Goal: Task Accomplishment & Management: Manage account settings

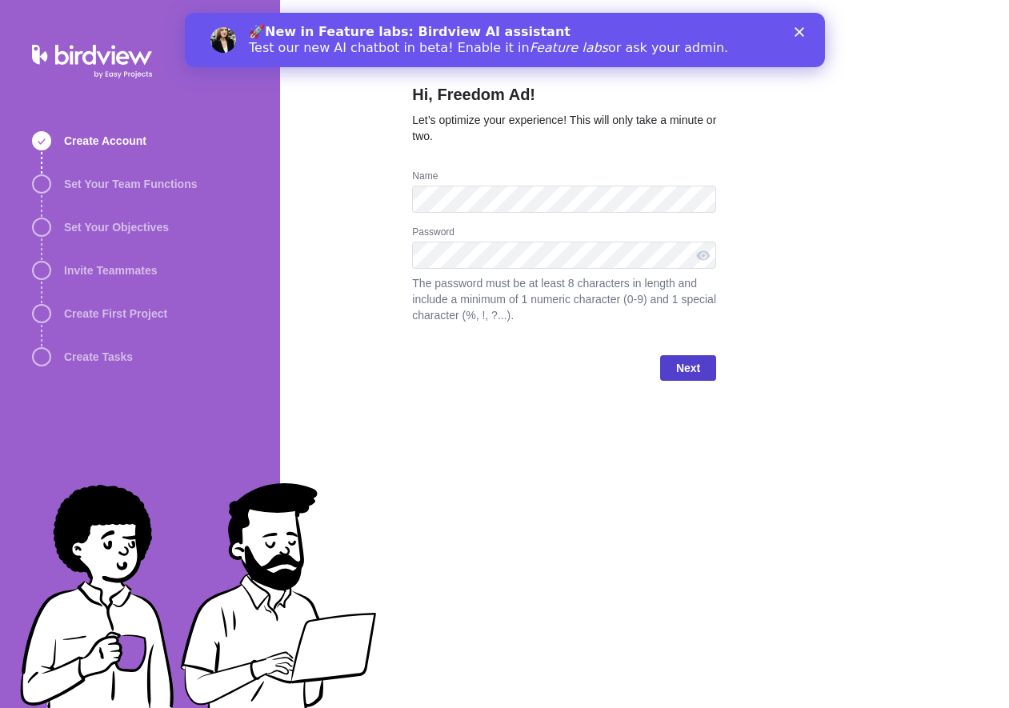
click at [694, 370] on span "Next" at bounding box center [688, 367] width 24 height 19
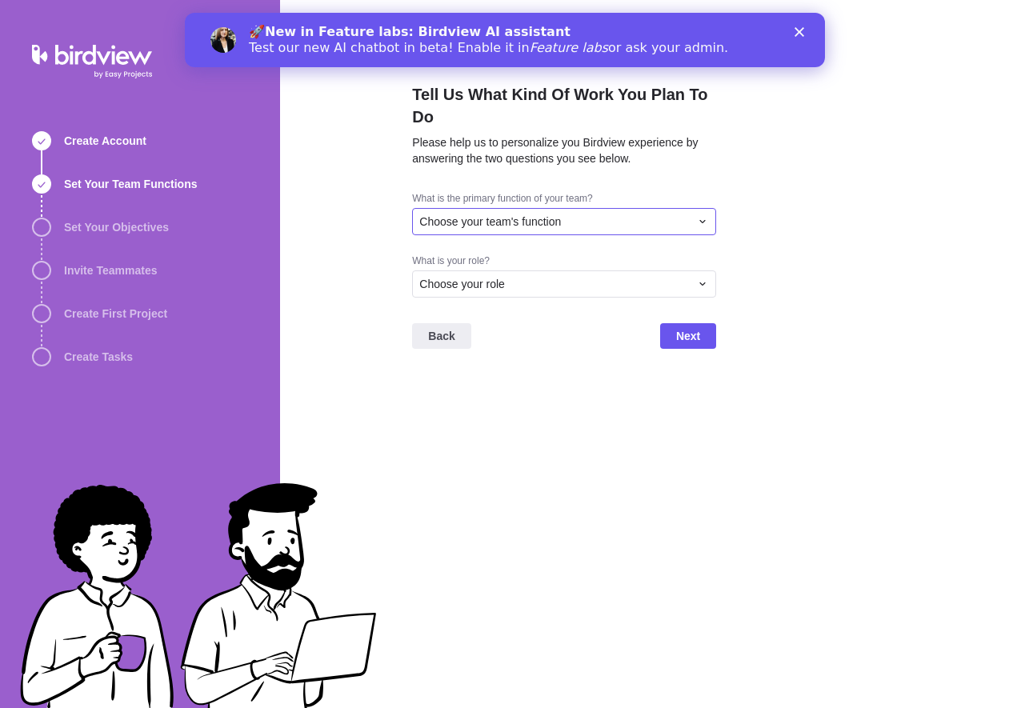
click at [578, 214] on div "Choose your team's function" at bounding box center [554, 222] width 270 height 16
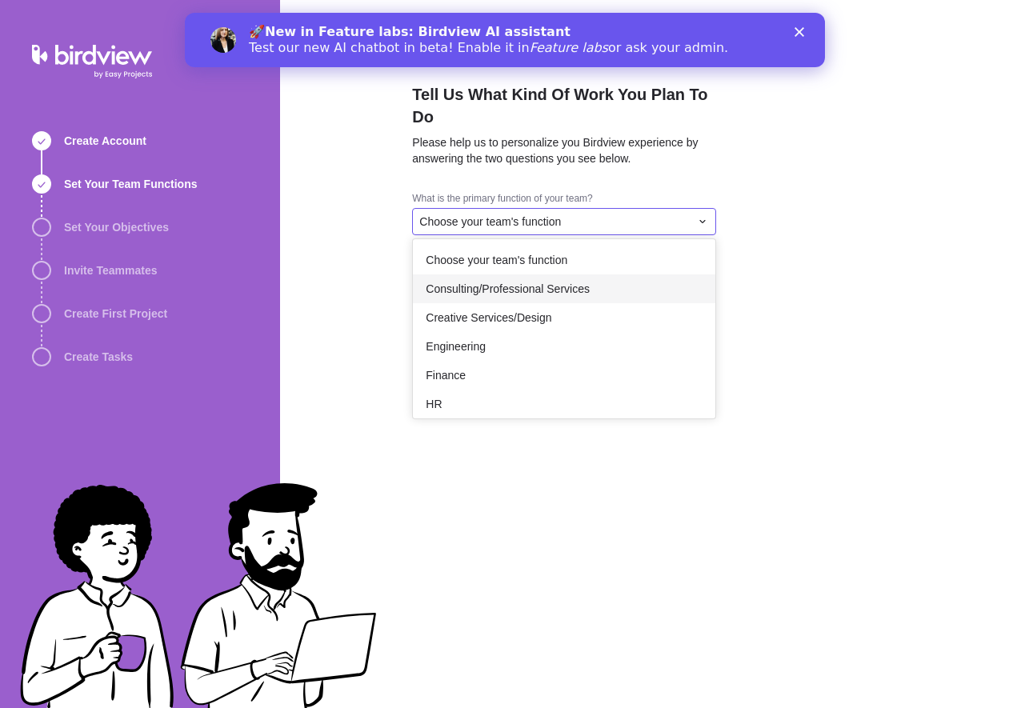
click at [614, 274] on div "Consulting/Professional Services" at bounding box center [564, 288] width 302 height 29
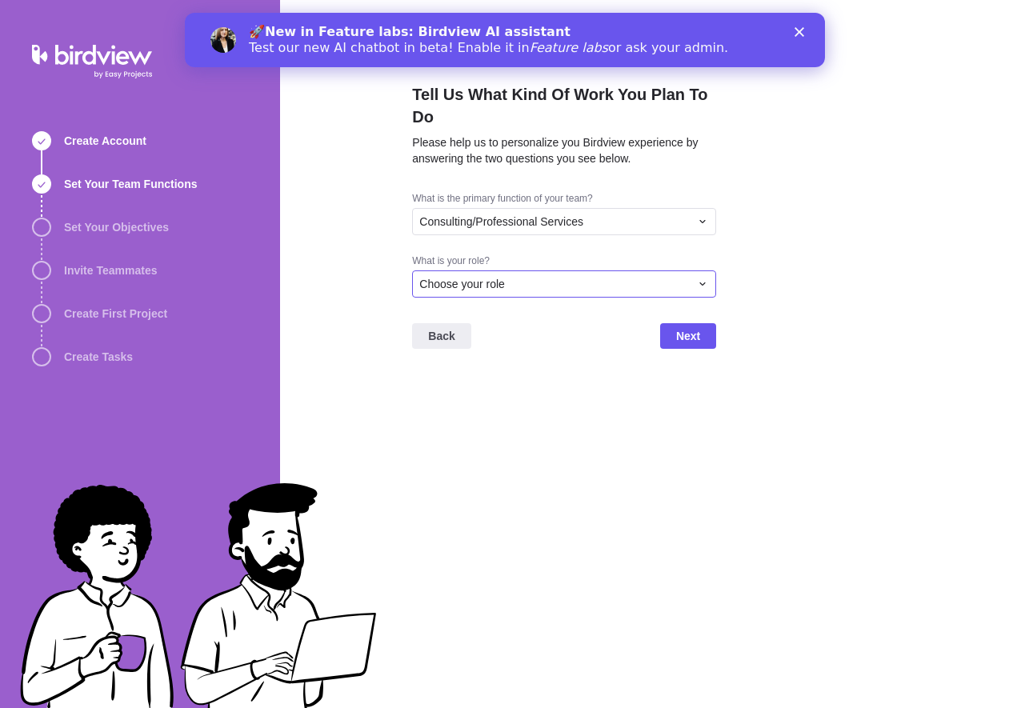
click at [541, 270] on div "Choose your role" at bounding box center [564, 283] width 304 height 27
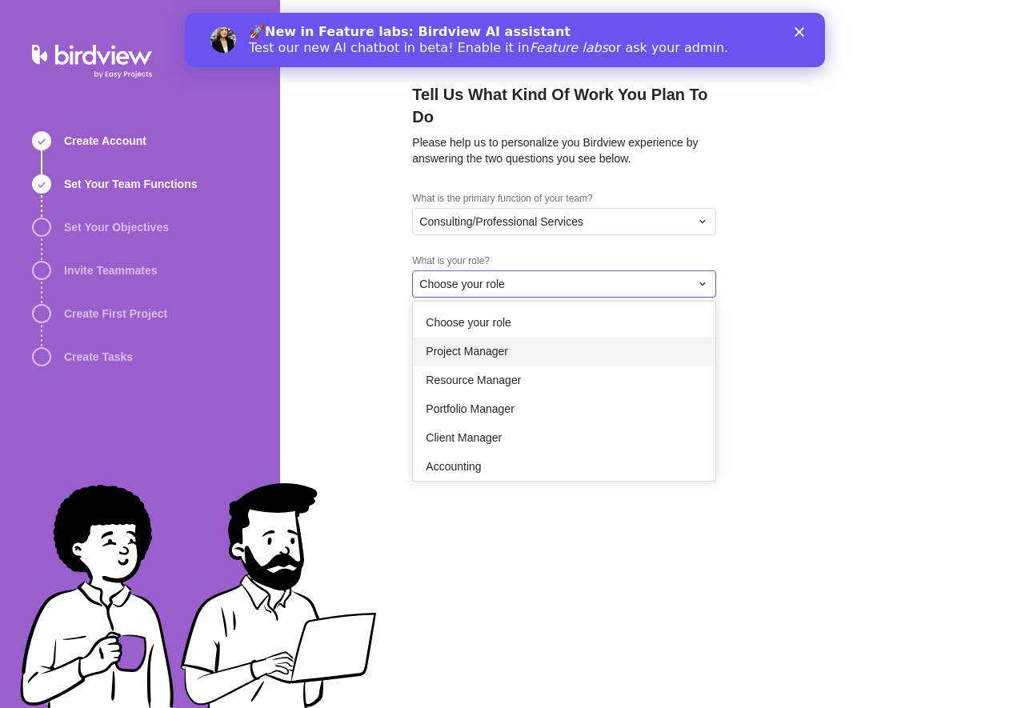
click at [513, 337] on div "Project Manager" at bounding box center [564, 351] width 302 height 29
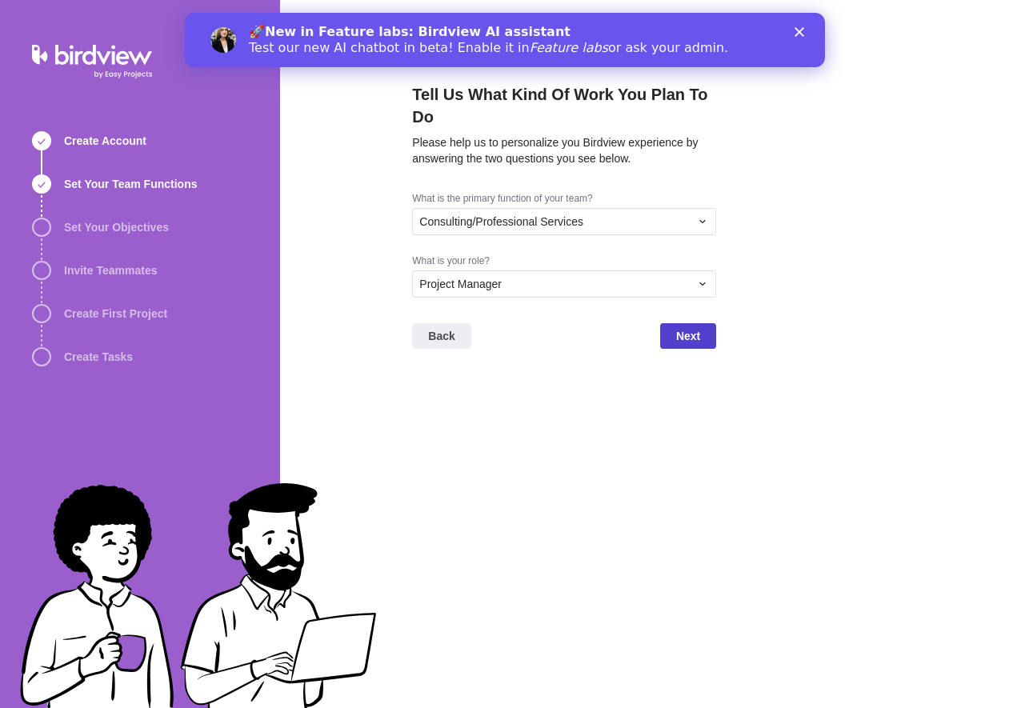
click at [693, 323] on span "Next" at bounding box center [688, 336] width 56 height 26
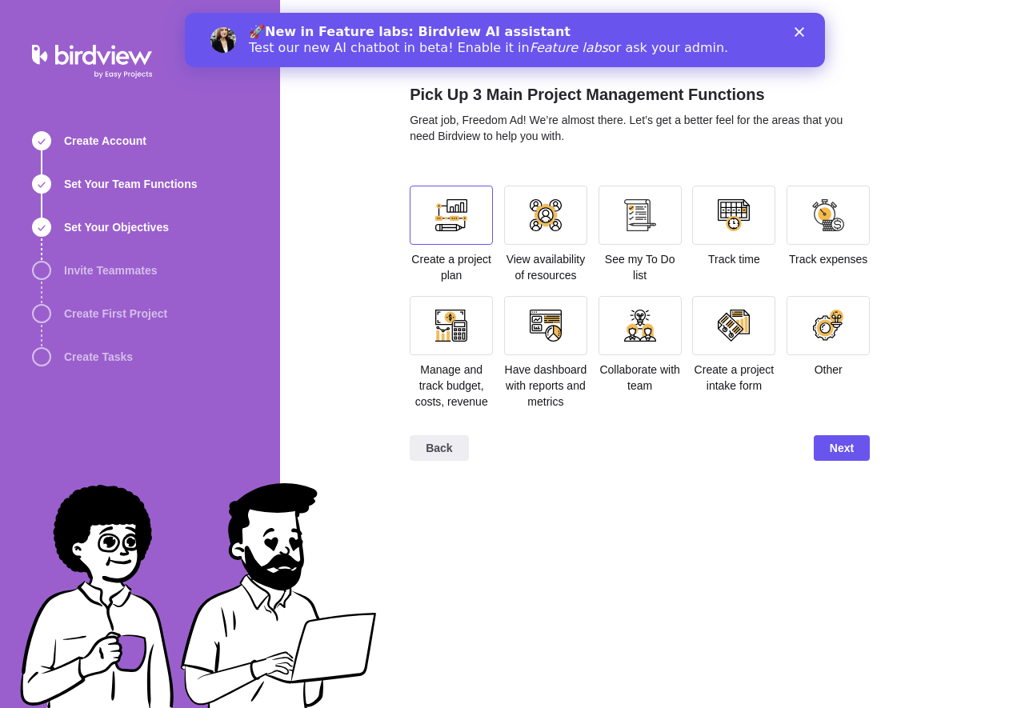
click at [438, 216] on div at bounding box center [451, 215] width 32 height 32
click at [550, 215] on div at bounding box center [546, 215] width 32 height 32
click at [568, 226] on div at bounding box center [545, 215] width 83 height 59
click at [443, 342] on div at bounding box center [451, 325] width 83 height 59
click at [741, 227] on div at bounding box center [734, 215] width 32 height 32
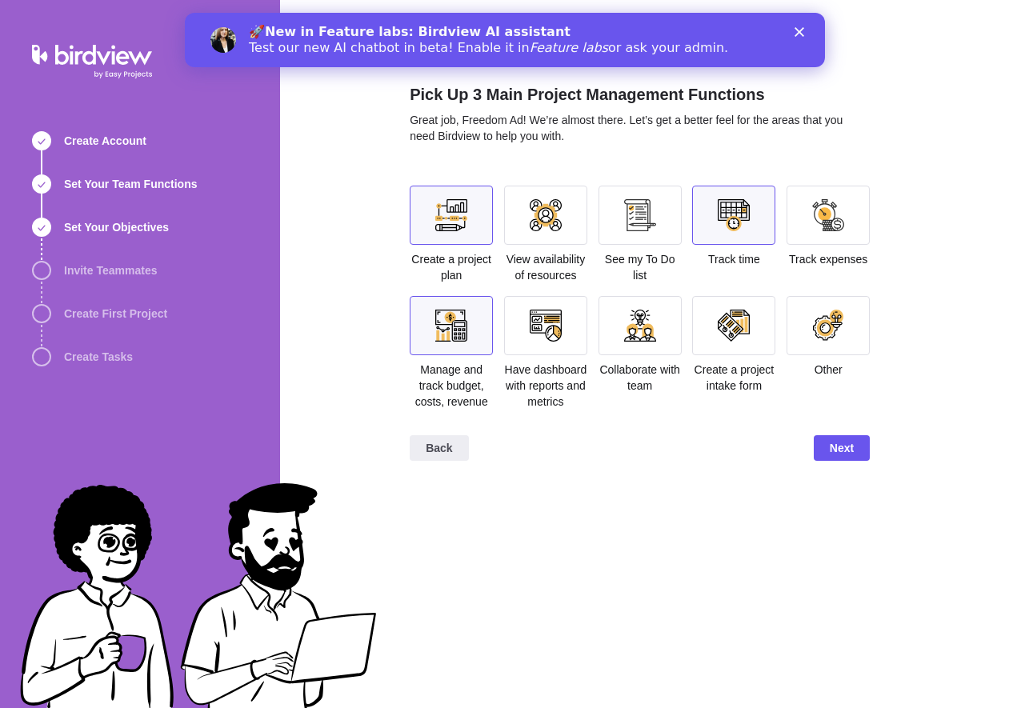
click at [530, 326] on div at bounding box center [546, 326] width 32 height 32
click at [744, 220] on div at bounding box center [734, 215] width 32 height 32
click at [540, 330] on div at bounding box center [546, 326] width 32 height 32
click at [851, 458] on span "Next" at bounding box center [842, 447] width 24 height 19
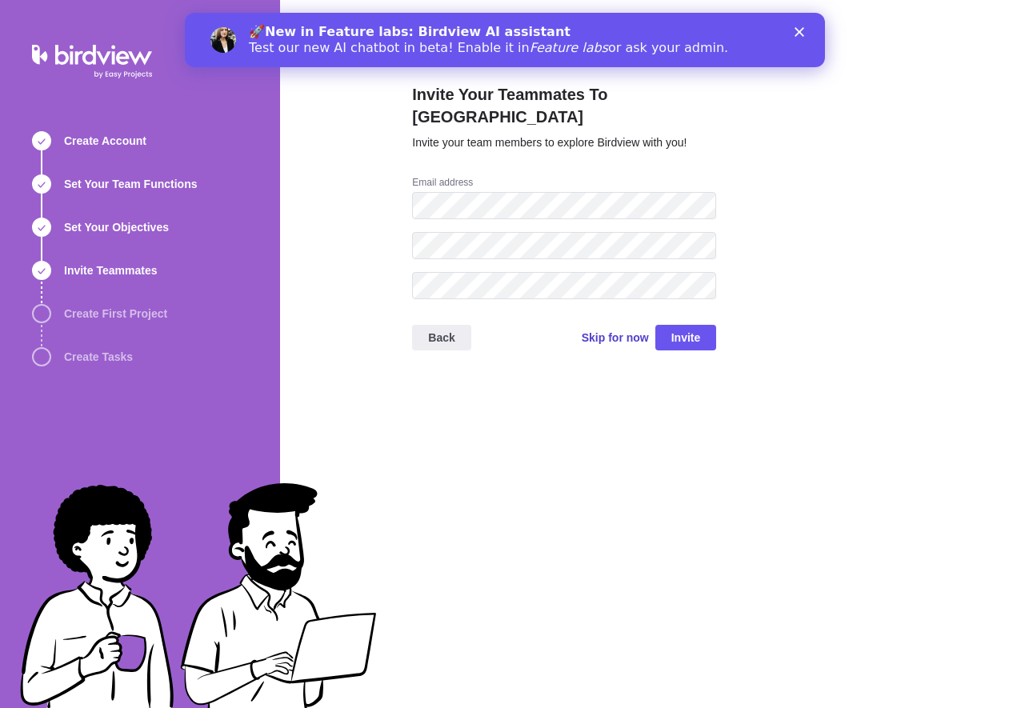
click at [597, 330] on span "Skip for now" at bounding box center [615, 338] width 67 height 16
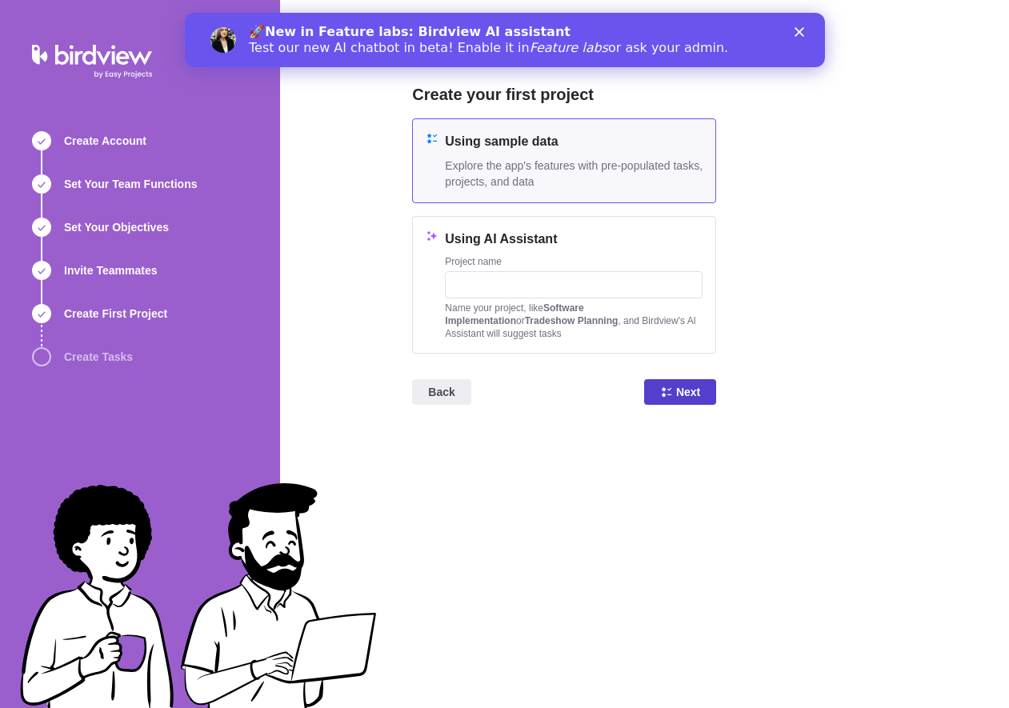
click at [690, 397] on span "Next" at bounding box center [688, 391] width 24 height 19
click at [798, 33] on polygon "Close" at bounding box center [799, 32] width 10 height 10
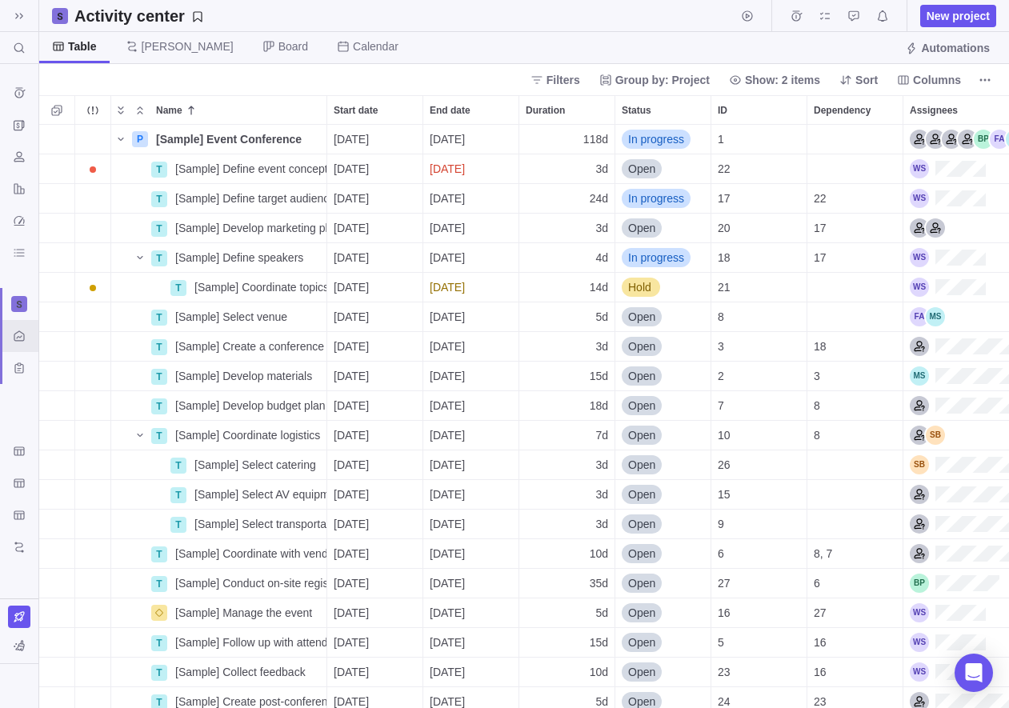
scroll to position [583, 970]
click at [157, 46] on span "Gantt" at bounding box center [188, 46] width 92 height 16
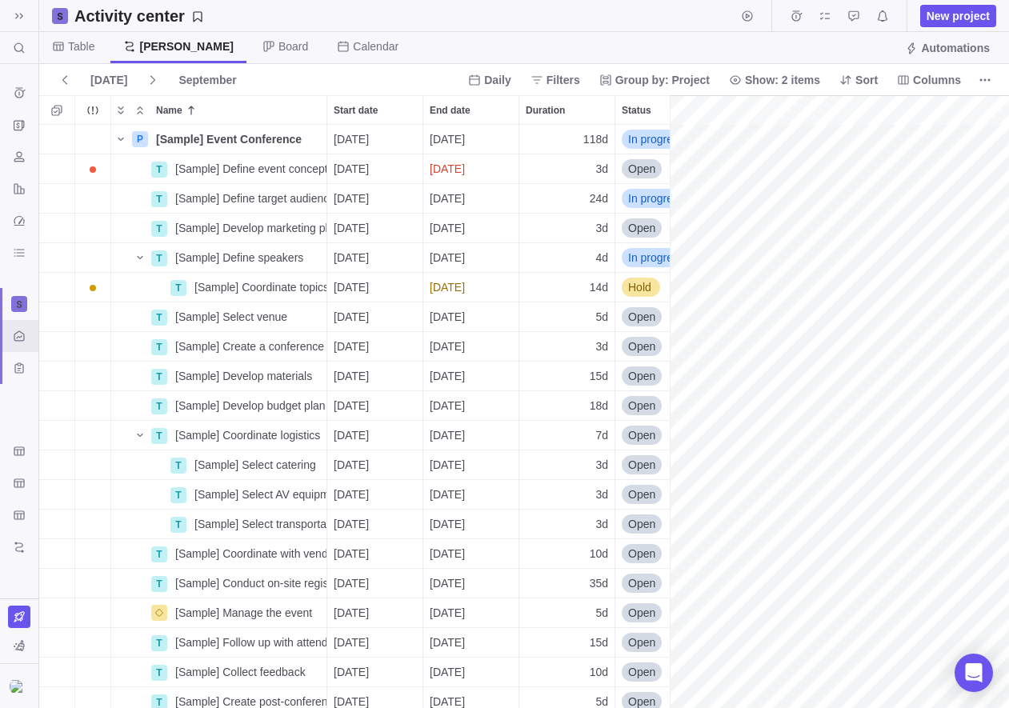
scroll to position [0, 1992]
click at [139, 54] on span "Gantt" at bounding box center [177, 47] width 135 height 31
click at [69, 56] on span "Table" at bounding box center [73, 47] width 68 height 31
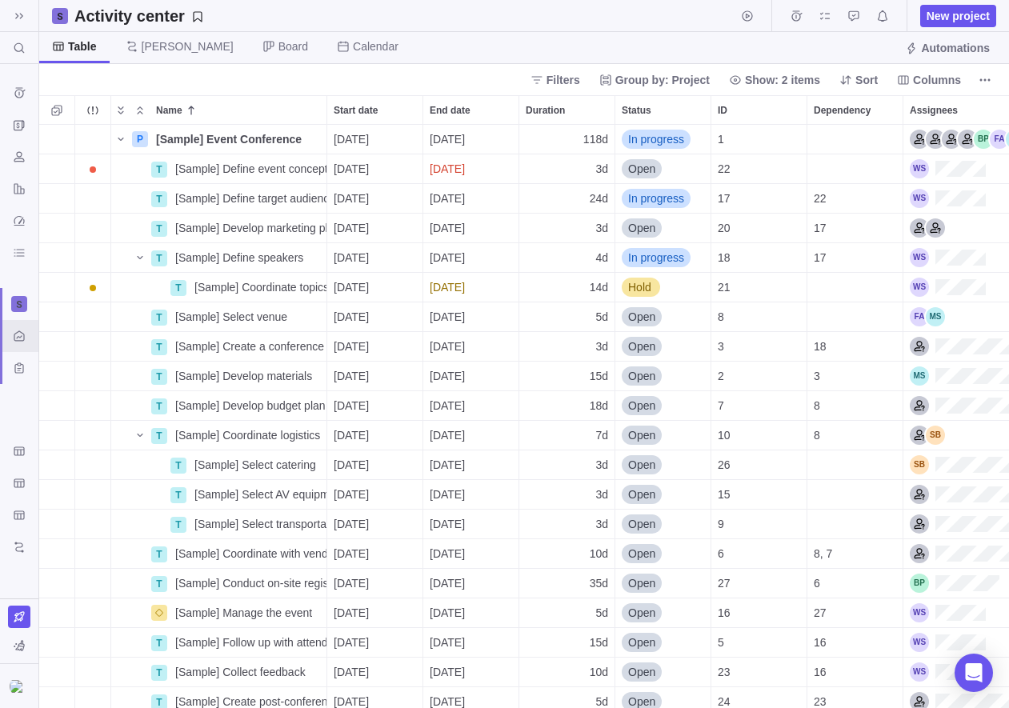
scroll to position [583, 970]
click at [278, 39] on span "Board" at bounding box center [293, 46] width 30 height 16
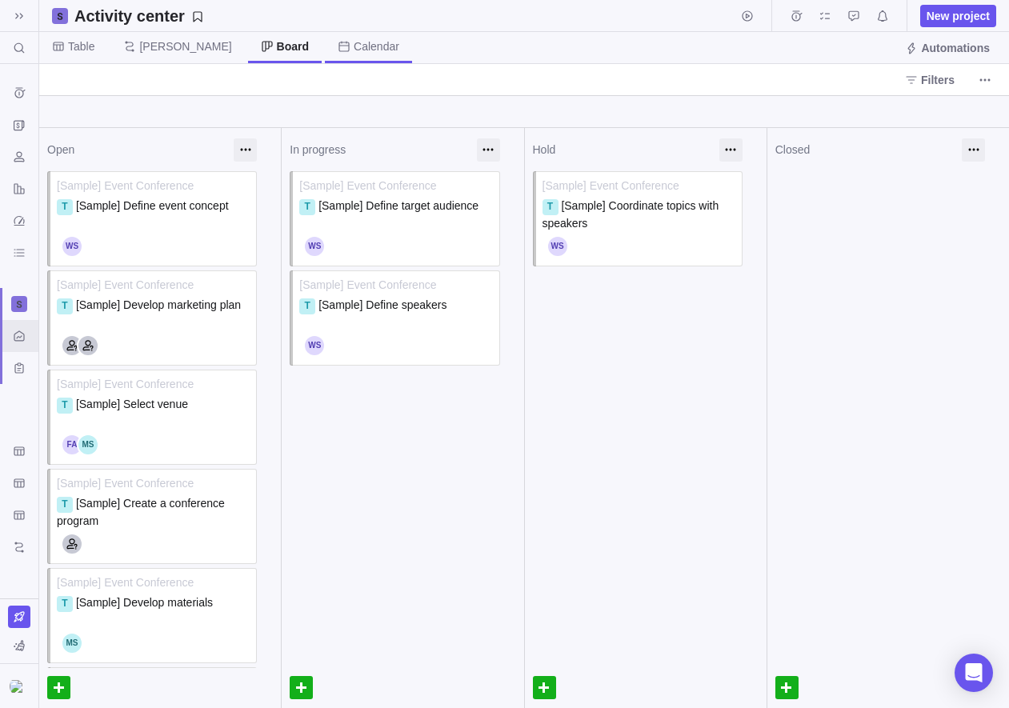
click at [354, 39] on span "Calendar" at bounding box center [377, 46] width 46 height 16
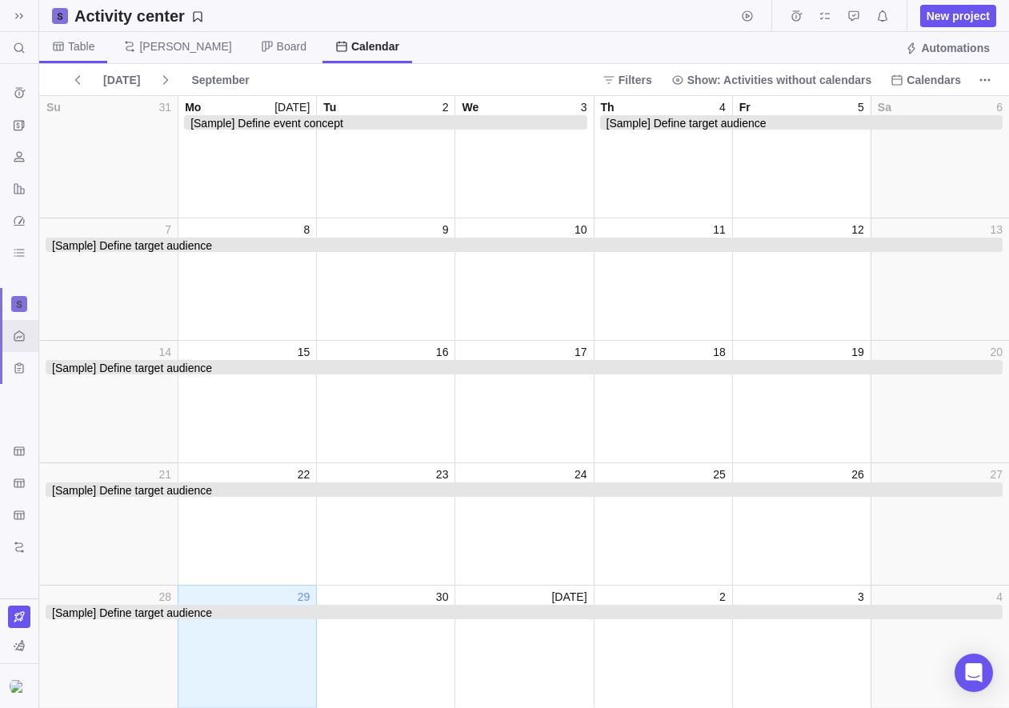
click at [98, 58] on span "Table" at bounding box center [73, 47] width 68 height 31
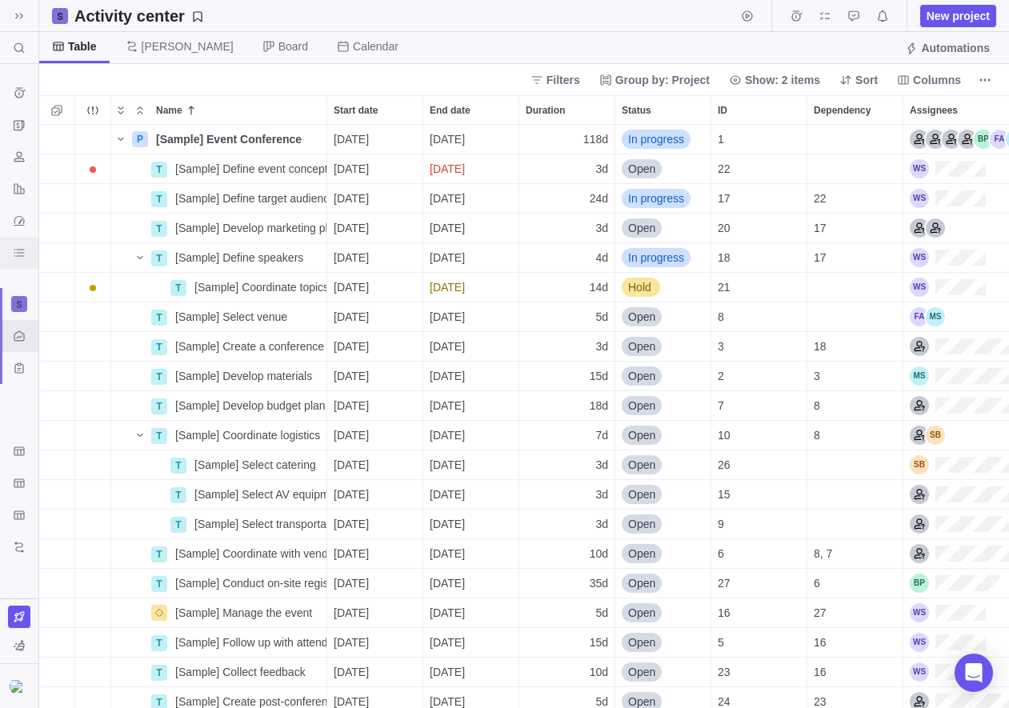
click at [20, 254] on icon "BI dashboards" at bounding box center [19, 252] width 13 height 13
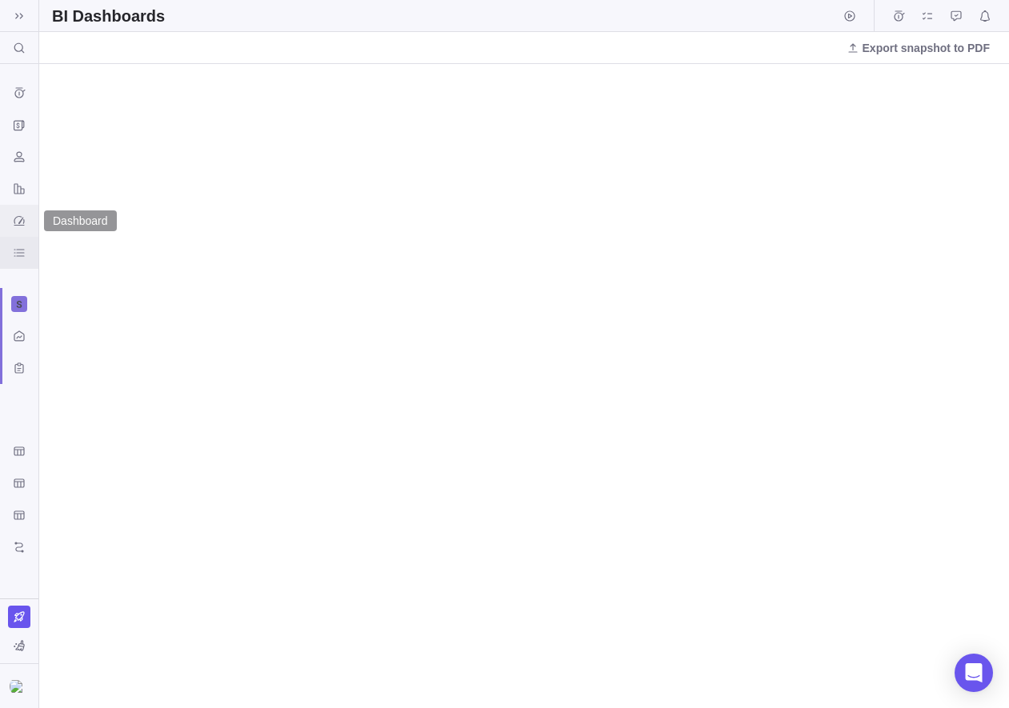
click at [23, 230] on div "Dashboard" at bounding box center [19, 221] width 26 height 26
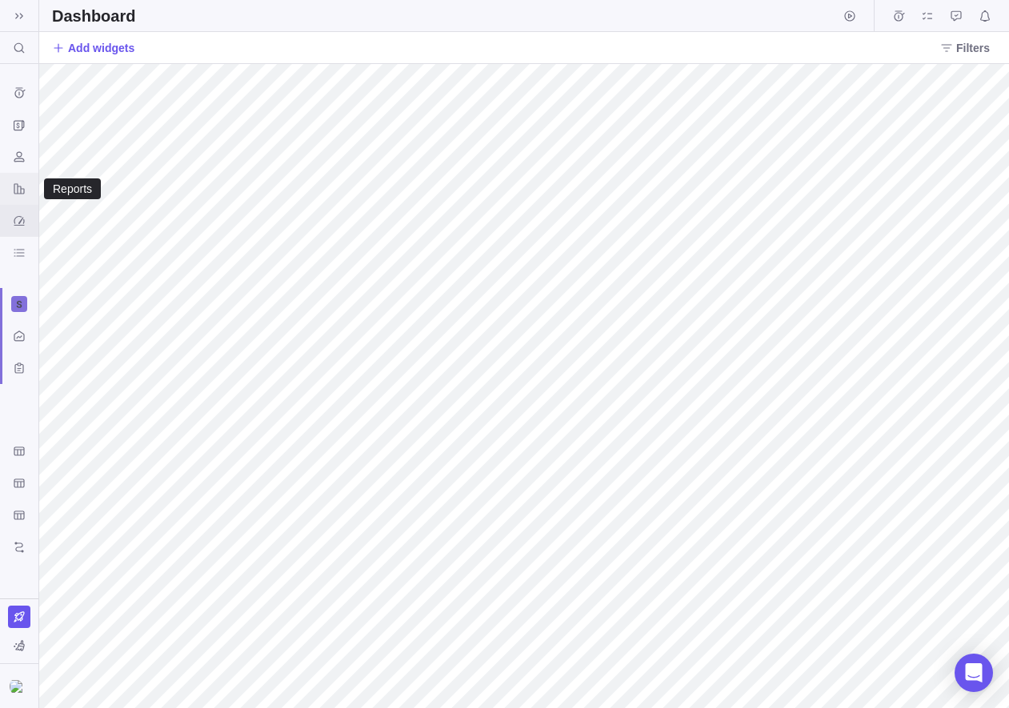
click at [14, 186] on icon "Reports" at bounding box center [19, 188] width 13 height 13
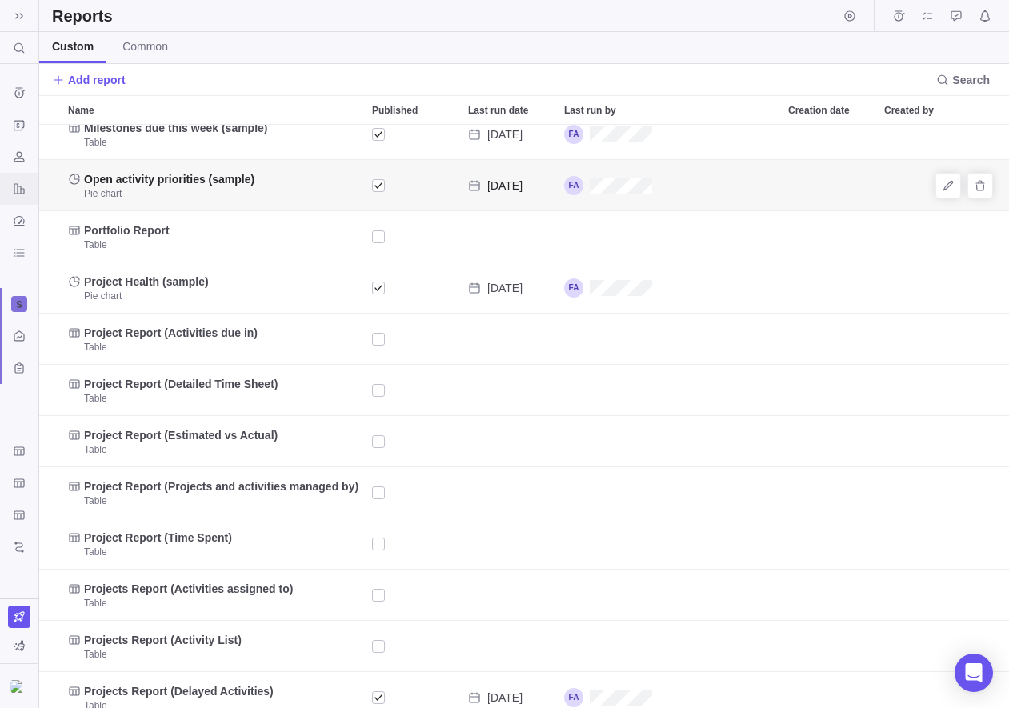
scroll to position [134, 0]
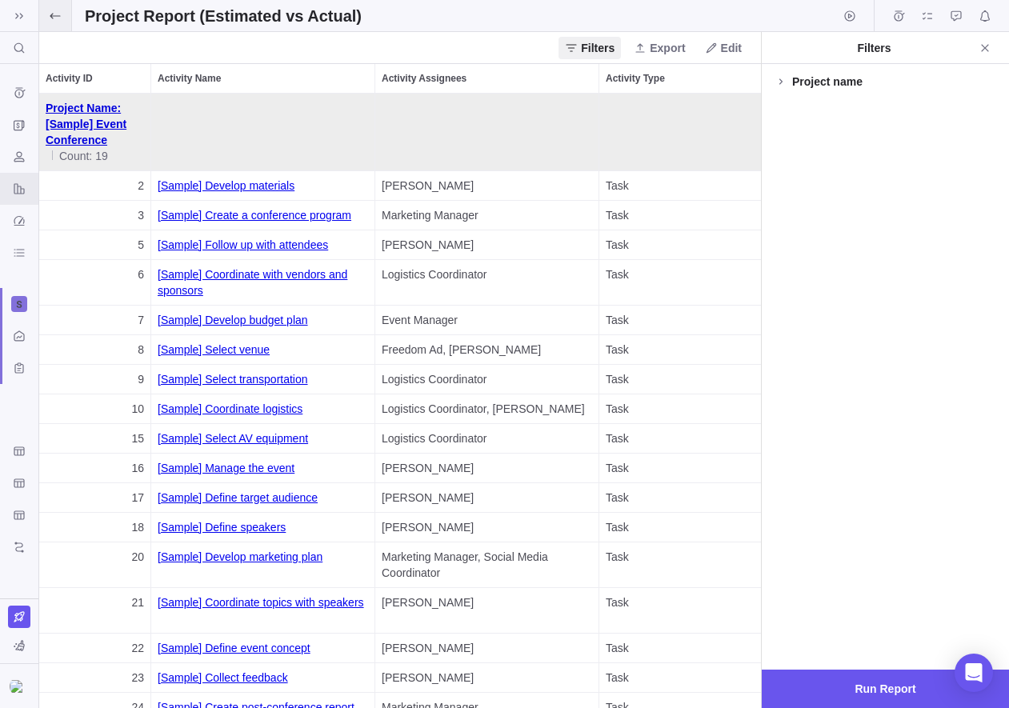
click at [58, 22] on span at bounding box center [55, 15] width 32 height 31
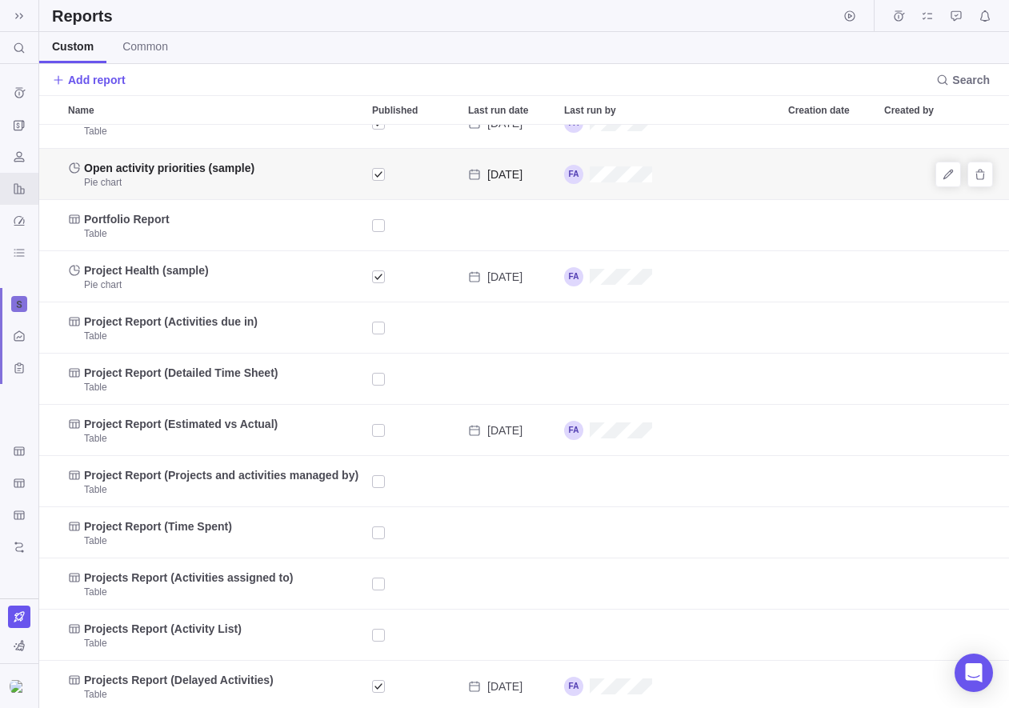
scroll to position [134, 0]
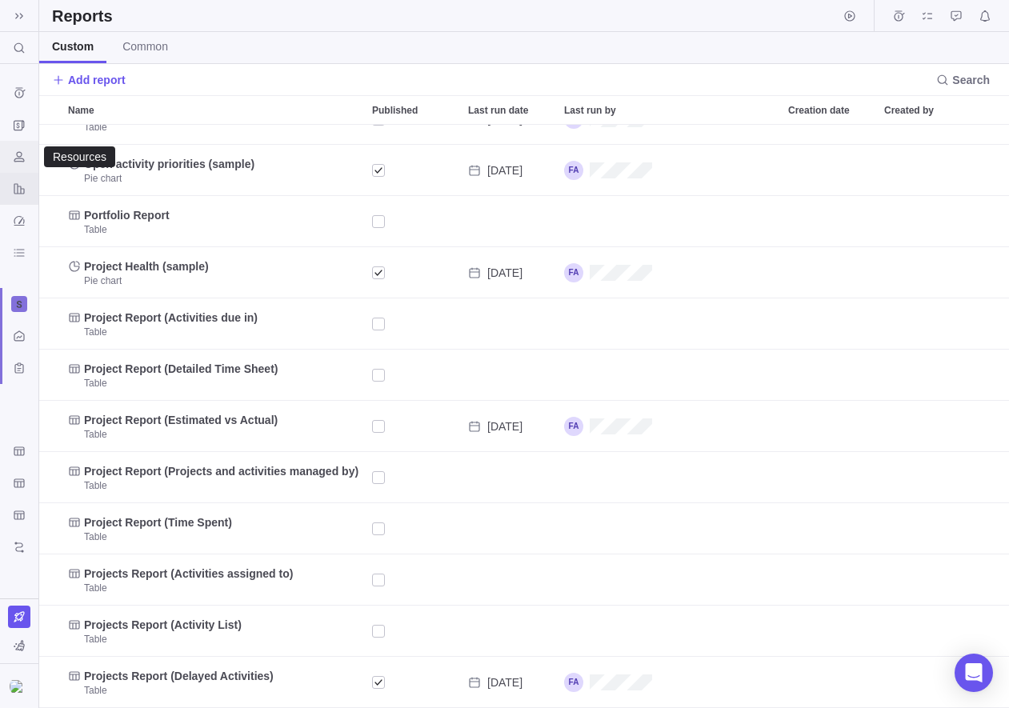
click at [18, 160] on icon "Resources" at bounding box center [19, 156] width 13 height 13
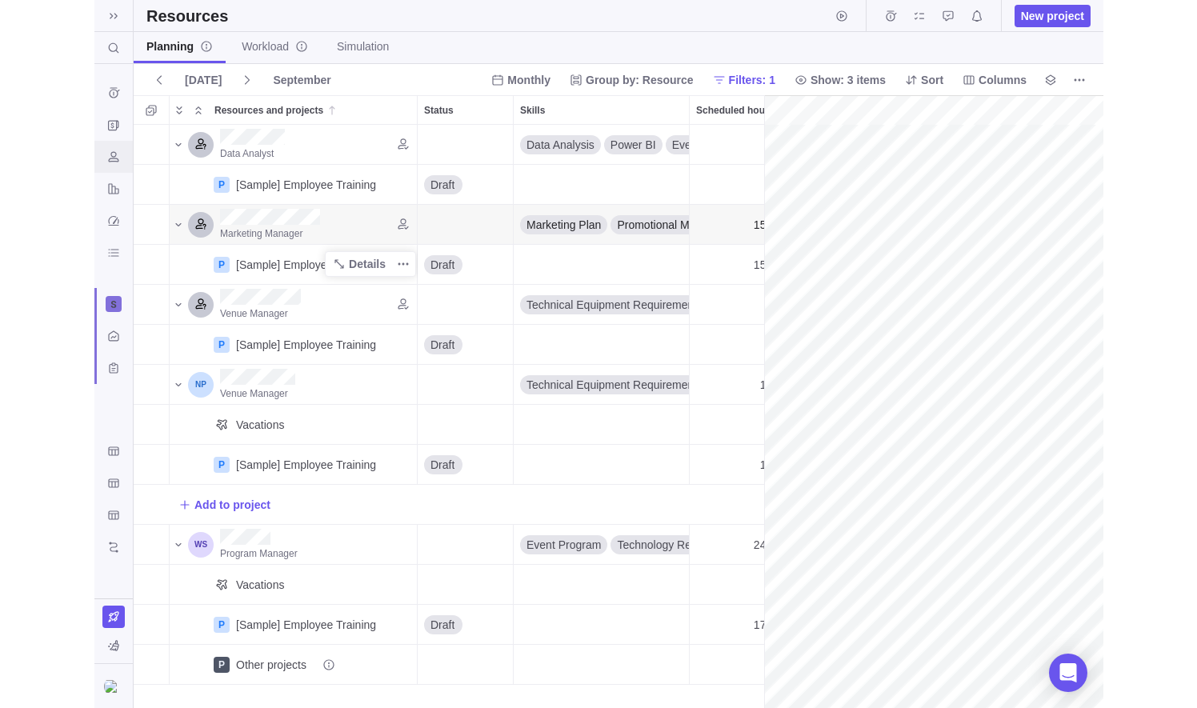
scroll to position [0, 271]
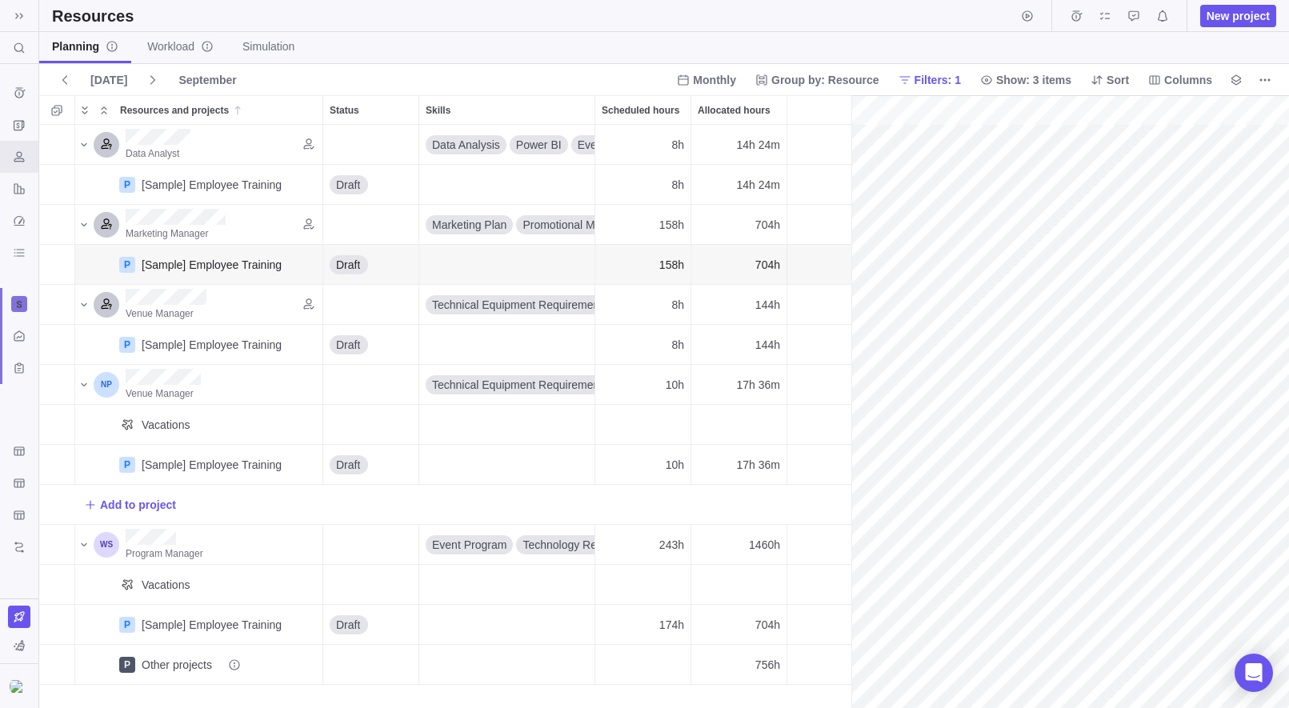
click at [919, 266] on div "gantt" at bounding box center [1070, 402] width 438 height 614
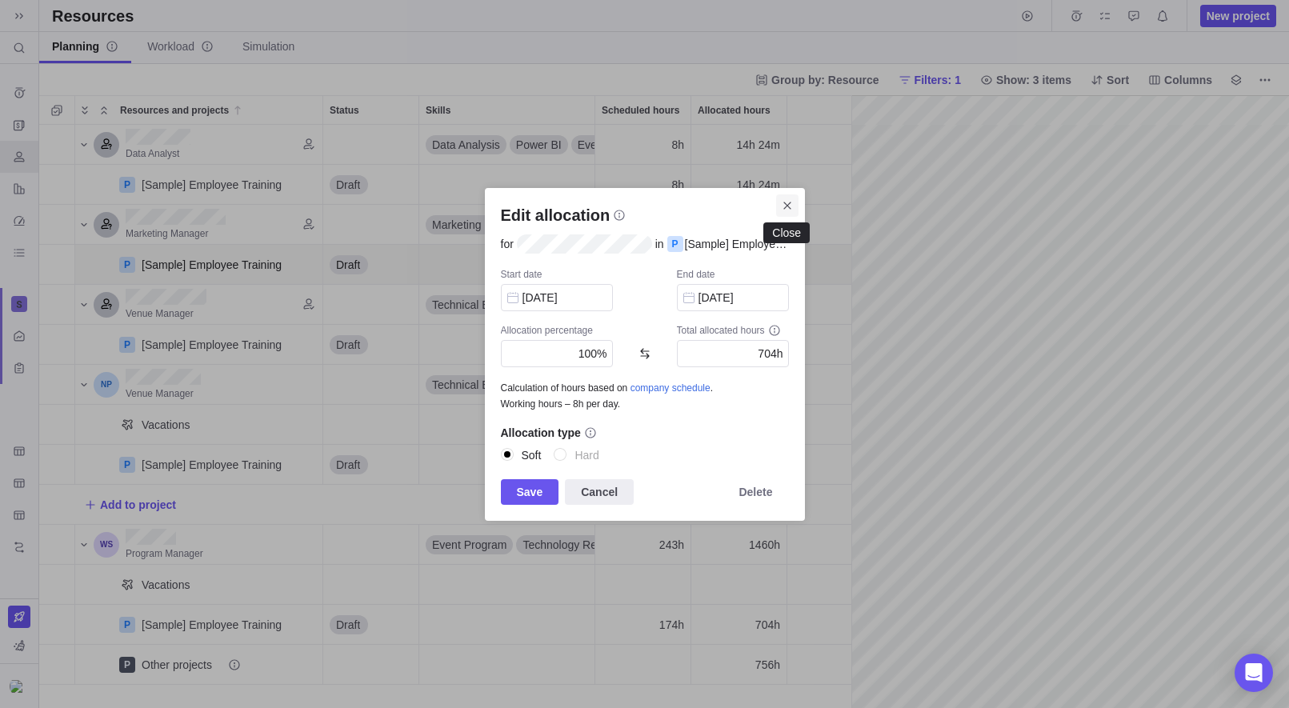
click at [786, 206] on icon "Close" at bounding box center [786, 205] width 7 height 7
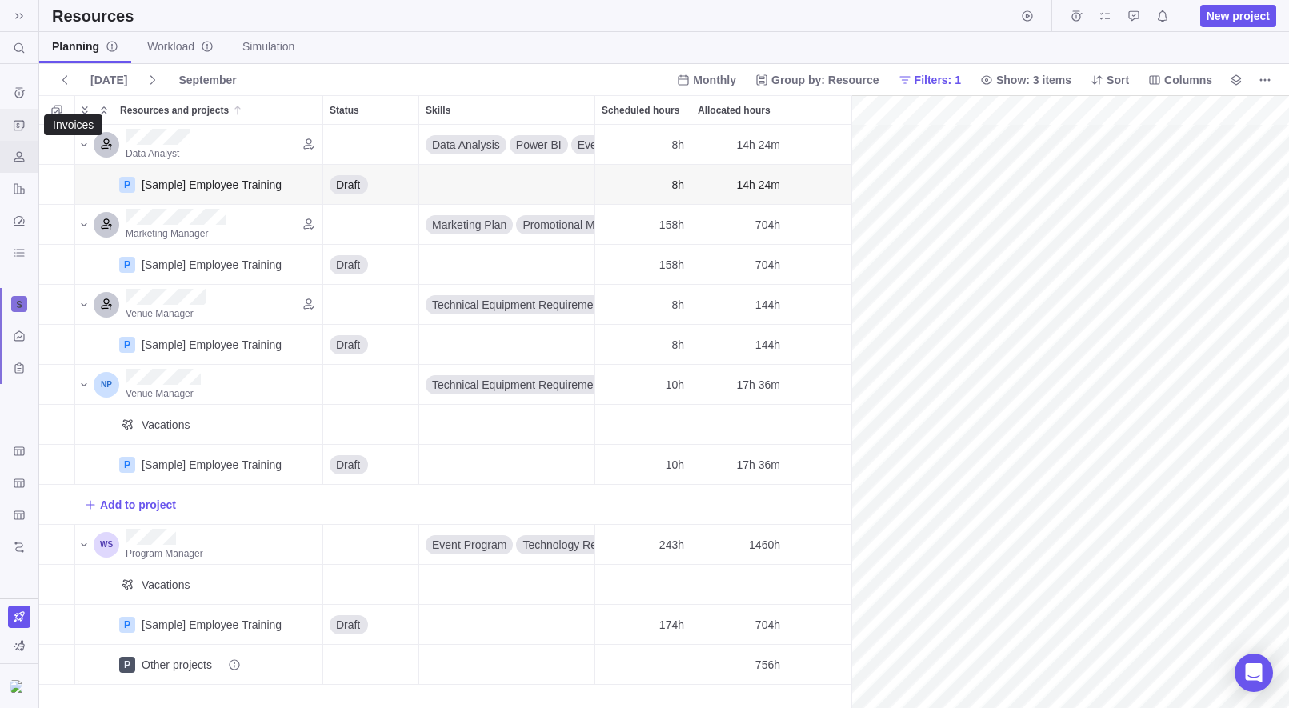
click at [28, 130] on div "Invoices" at bounding box center [19, 125] width 26 height 26
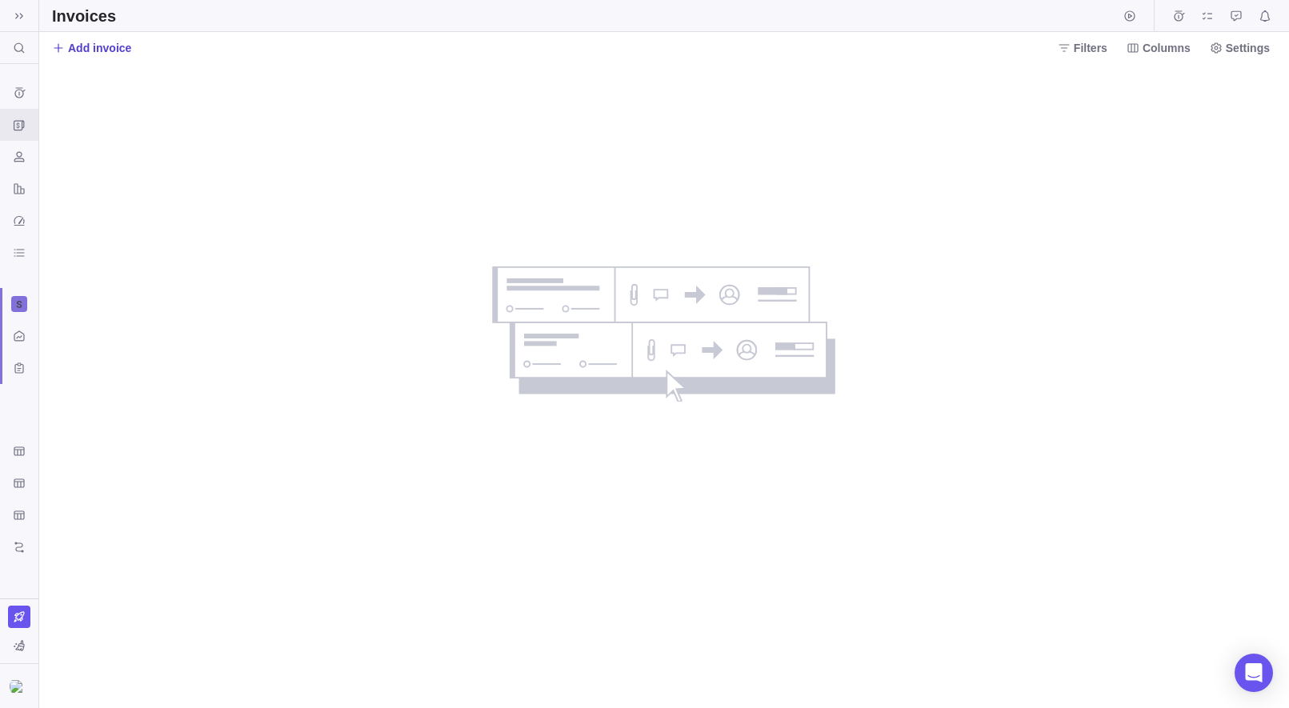
click at [78, 54] on span "Add invoice" at bounding box center [99, 48] width 63 height 16
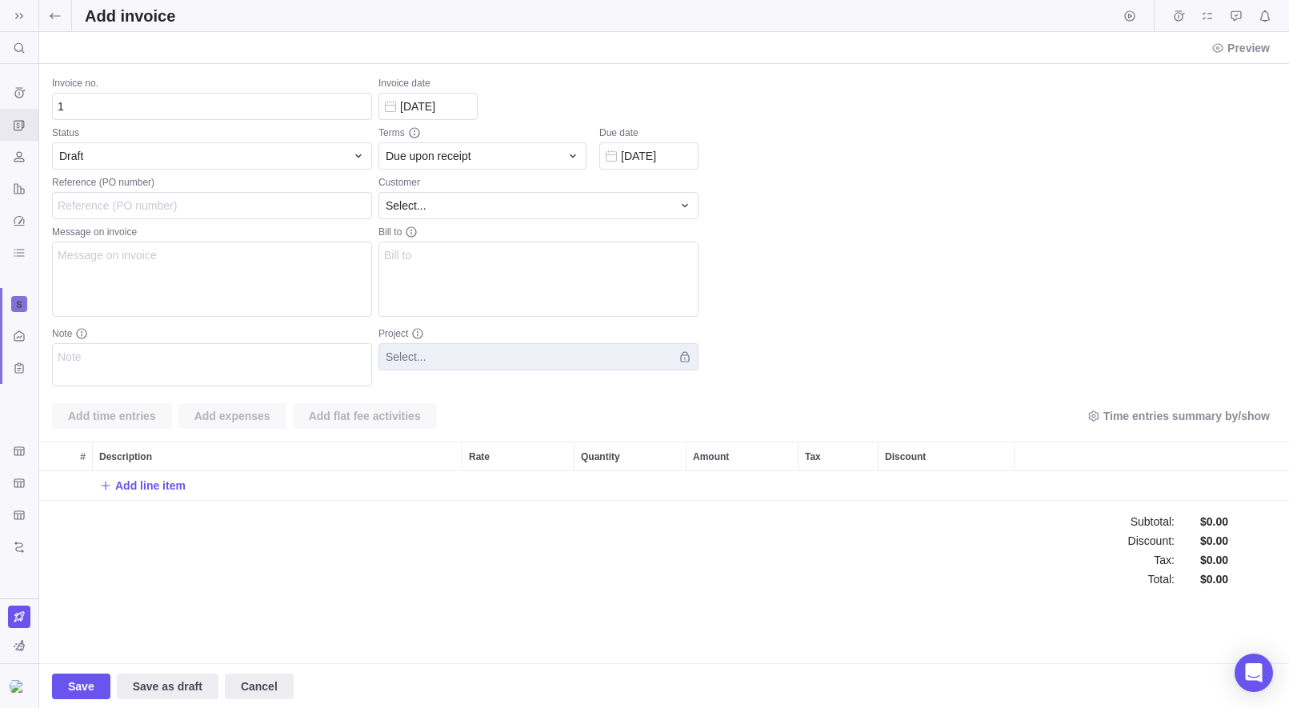
scroll to position [30, 1250]
click at [201, 160] on div "Draft" at bounding box center [202, 156] width 286 height 16
click at [256, 62] on body "Search (⌘+K) Time logs history Invoices Resources Reports Dashboard BI dashboar…" at bounding box center [644, 354] width 1289 height 708
click at [27, 96] on div "Time logs history" at bounding box center [19, 93] width 26 height 26
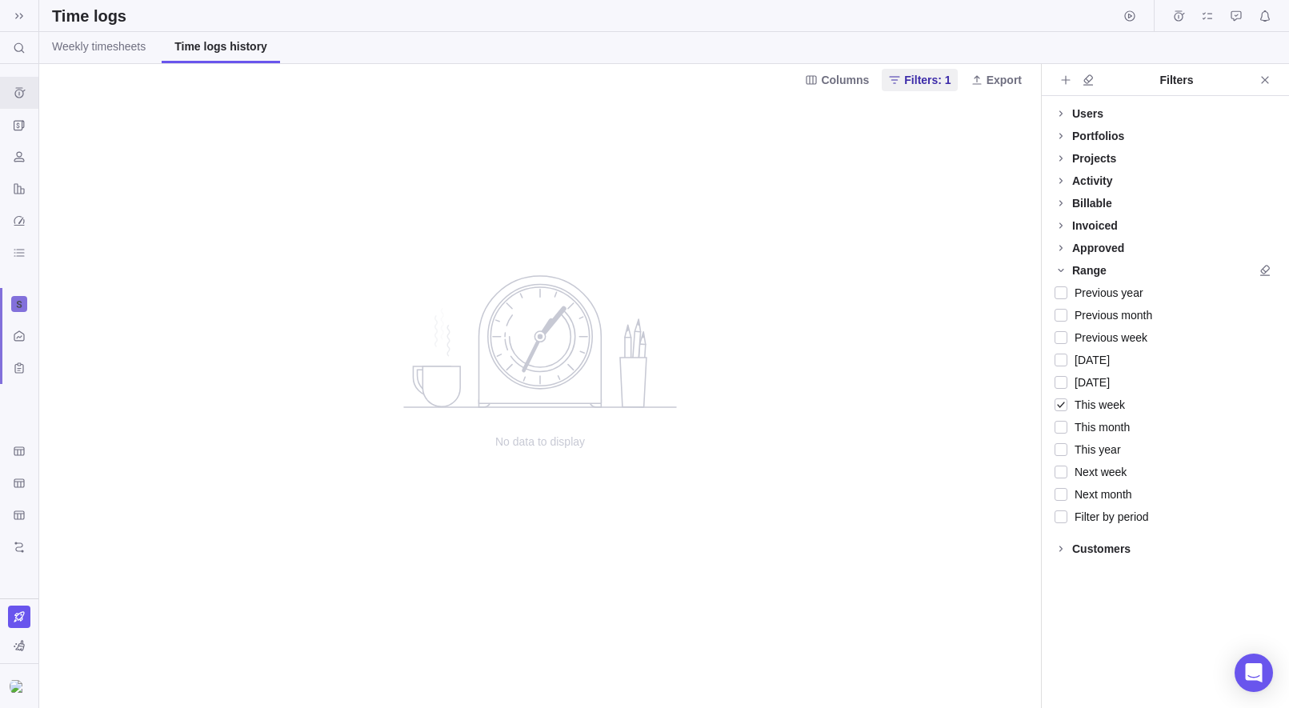
click at [1008, 120] on div "Users" at bounding box center [1165, 113] width 247 height 22
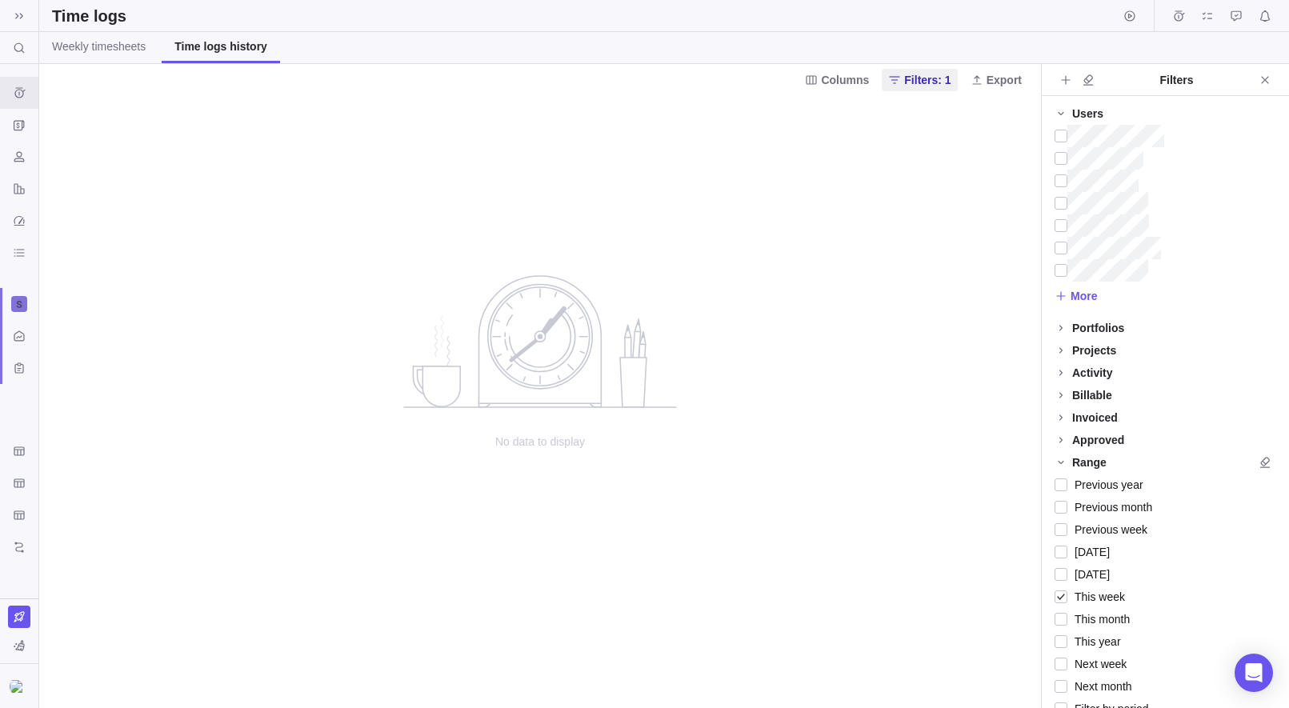
click at [1008, 324] on div "Portfolios" at bounding box center [1098, 328] width 52 height 16
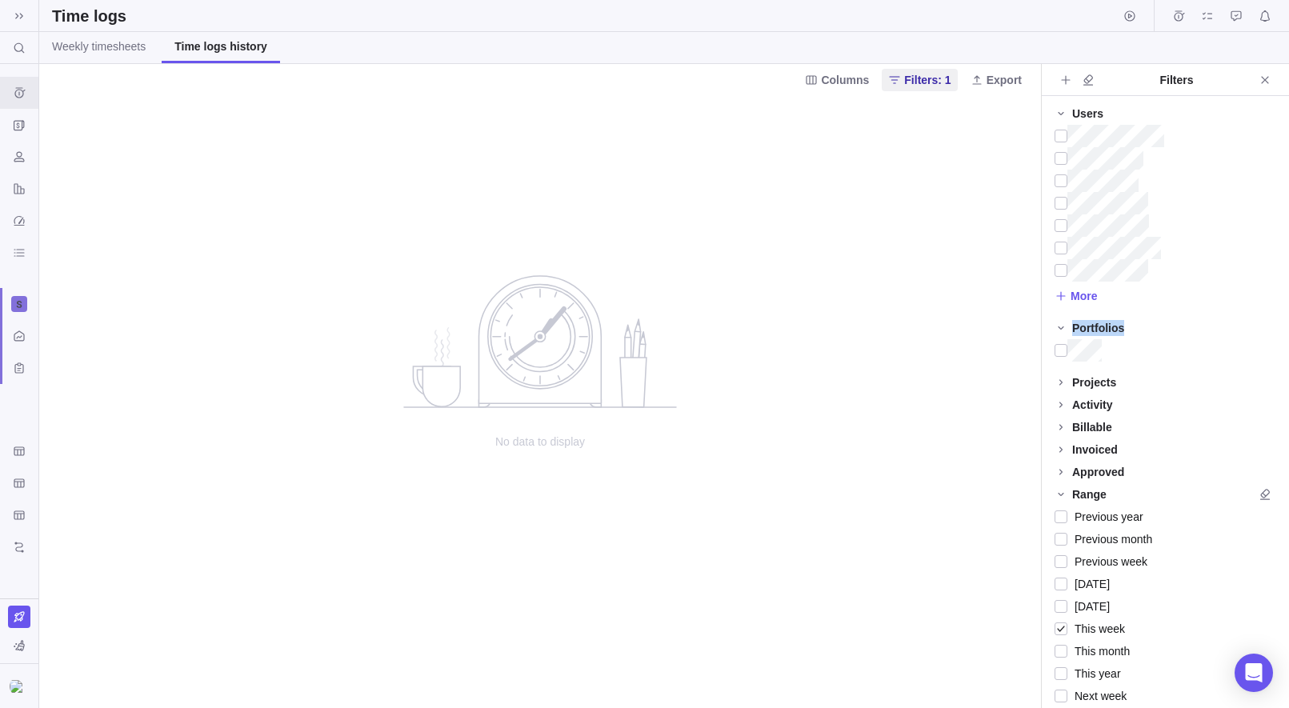
click at [1008, 324] on div "Portfolios" at bounding box center [1098, 328] width 52 height 16
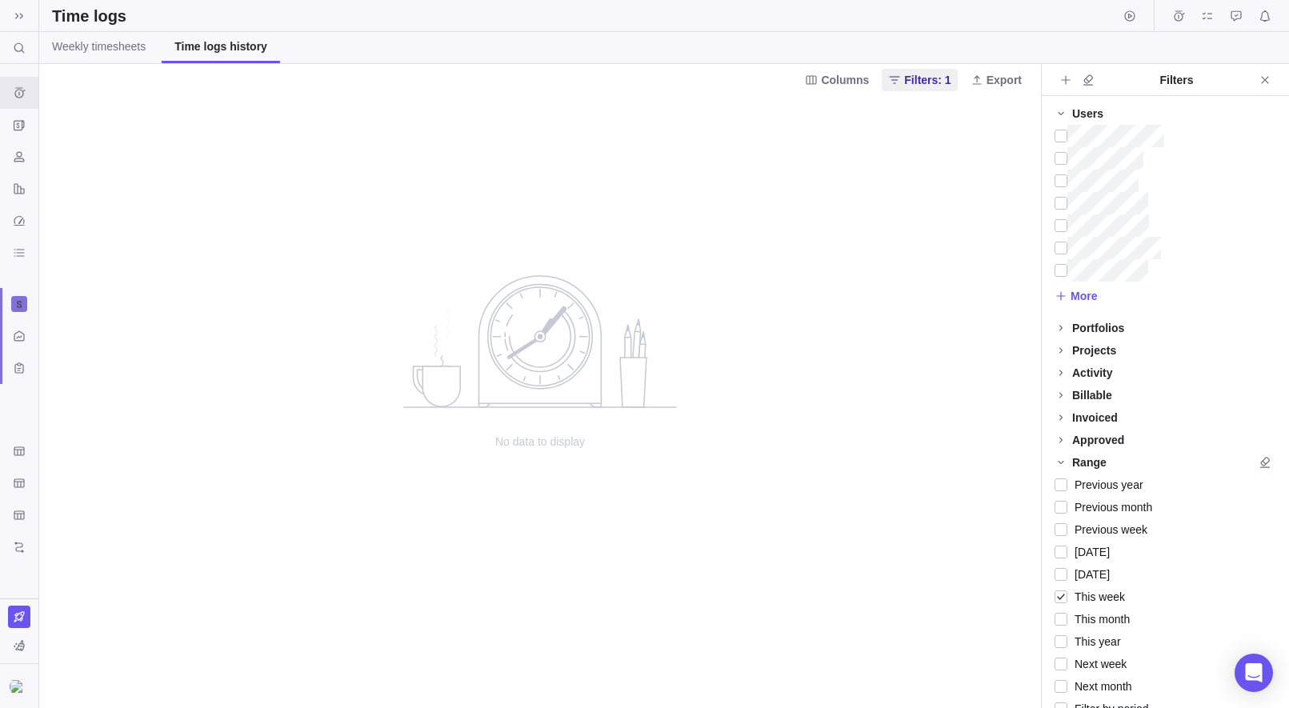
click at [1008, 358] on div "Projects" at bounding box center [1165, 350] width 247 height 22
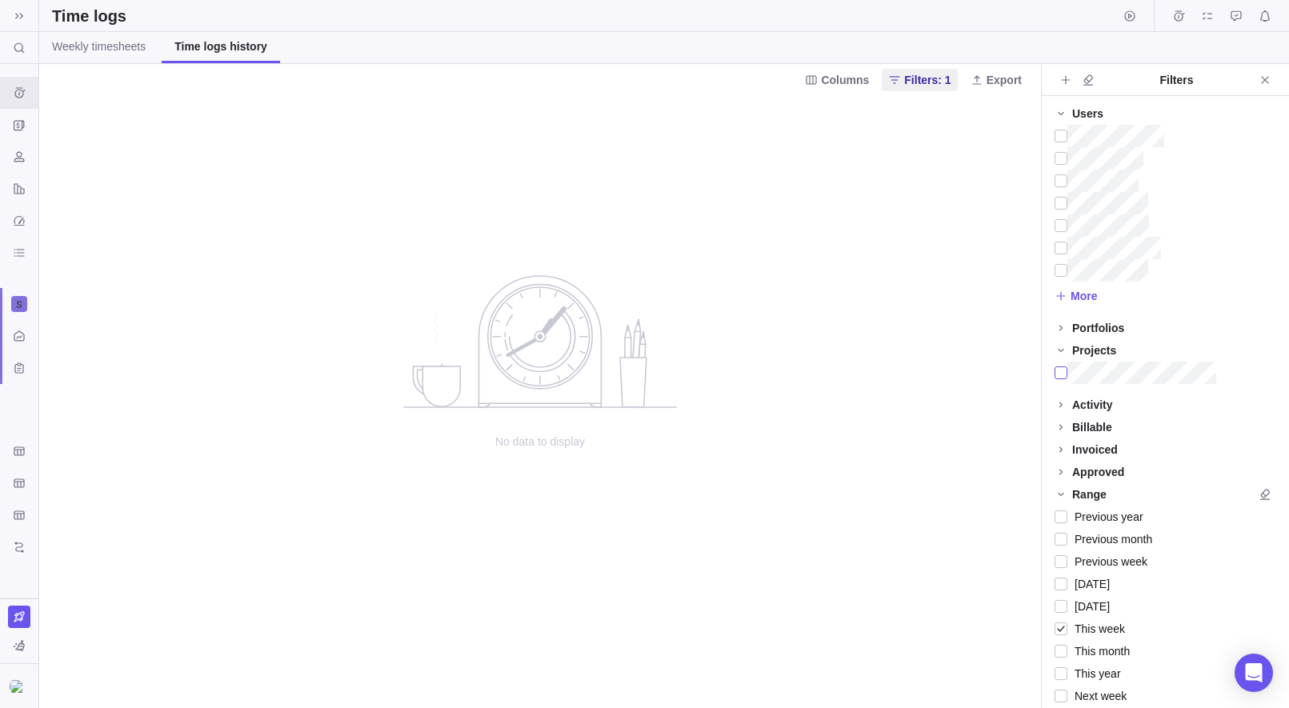
click at [1008, 374] on div at bounding box center [1060, 373] width 13 height 22
click at [19, 490] on div "Project Financials Flat Fee" at bounding box center [19, 483] width 26 height 26
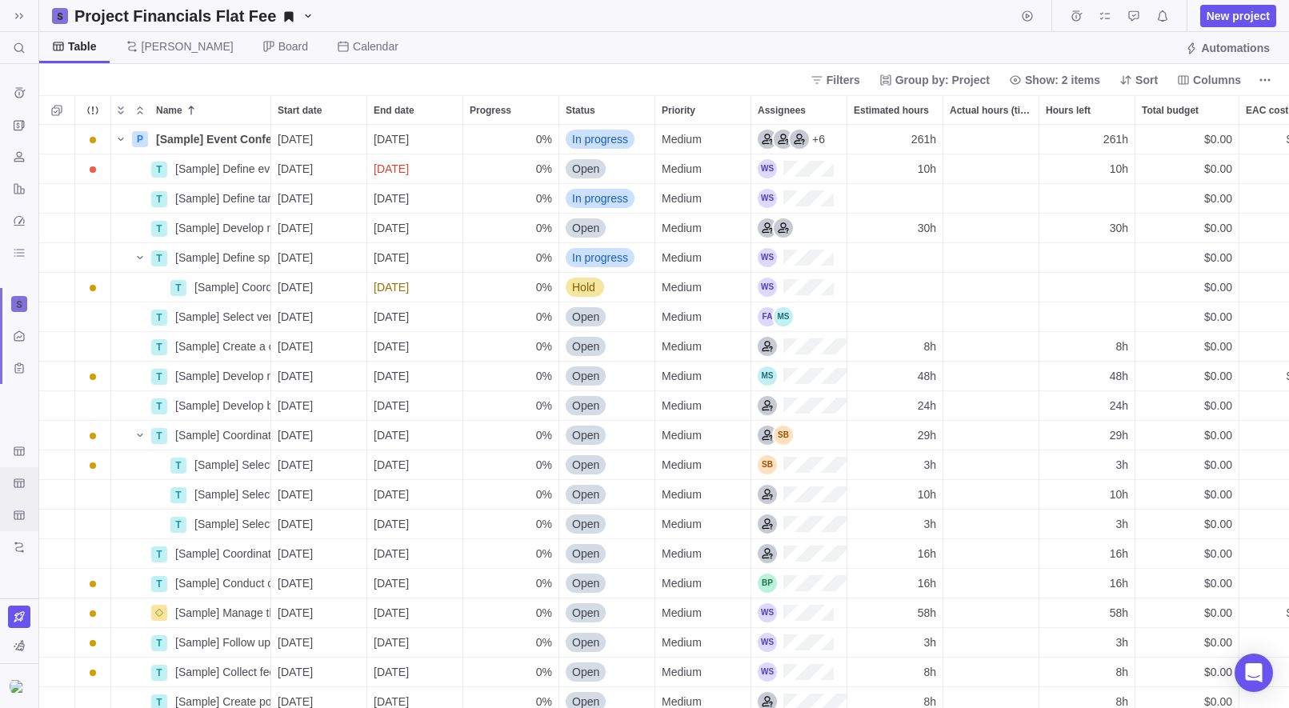
scroll to position [583, 1250]
click at [22, 519] on icon "Project Financials T&M" at bounding box center [19, 514] width 10 height 9
click at [22, 548] on icon "Upcoming Milestones" at bounding box center [19, 547] width 13 height 13
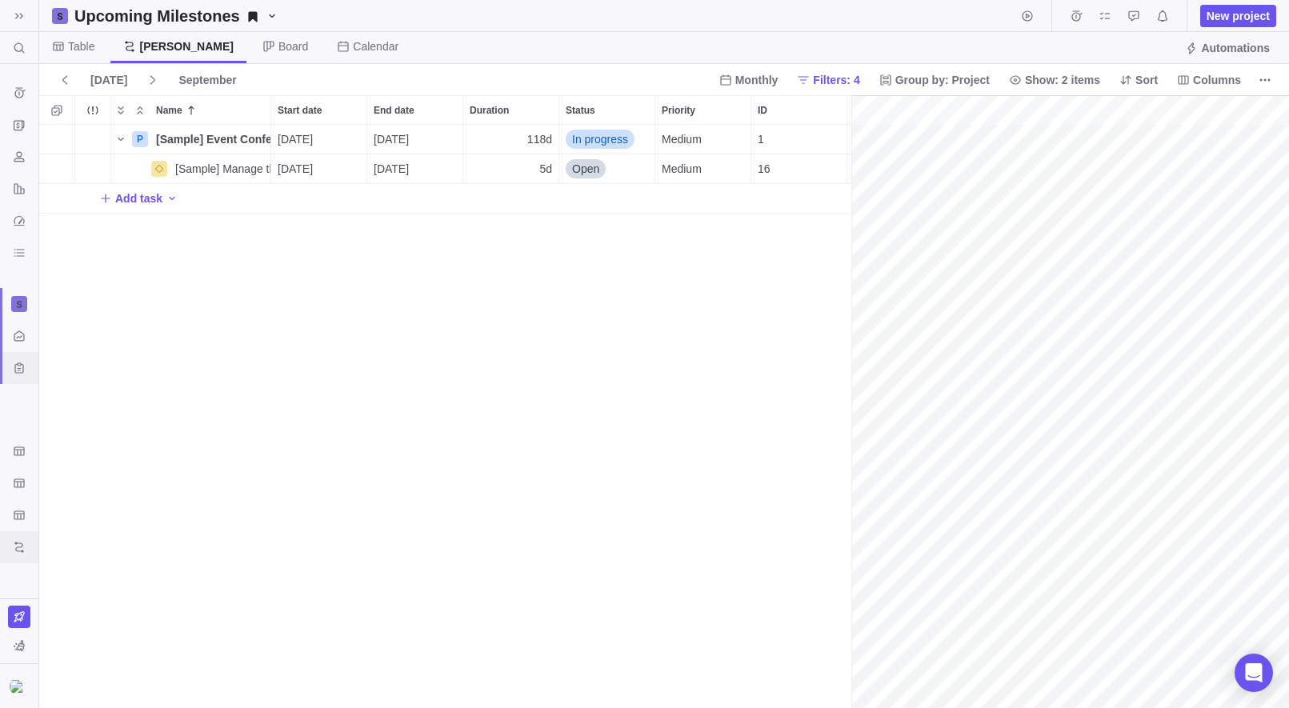
scroll to position [0, 159]
click at [17, 365] on icon "Custom forms" at bounding box center [19, 368] width 13 height 13
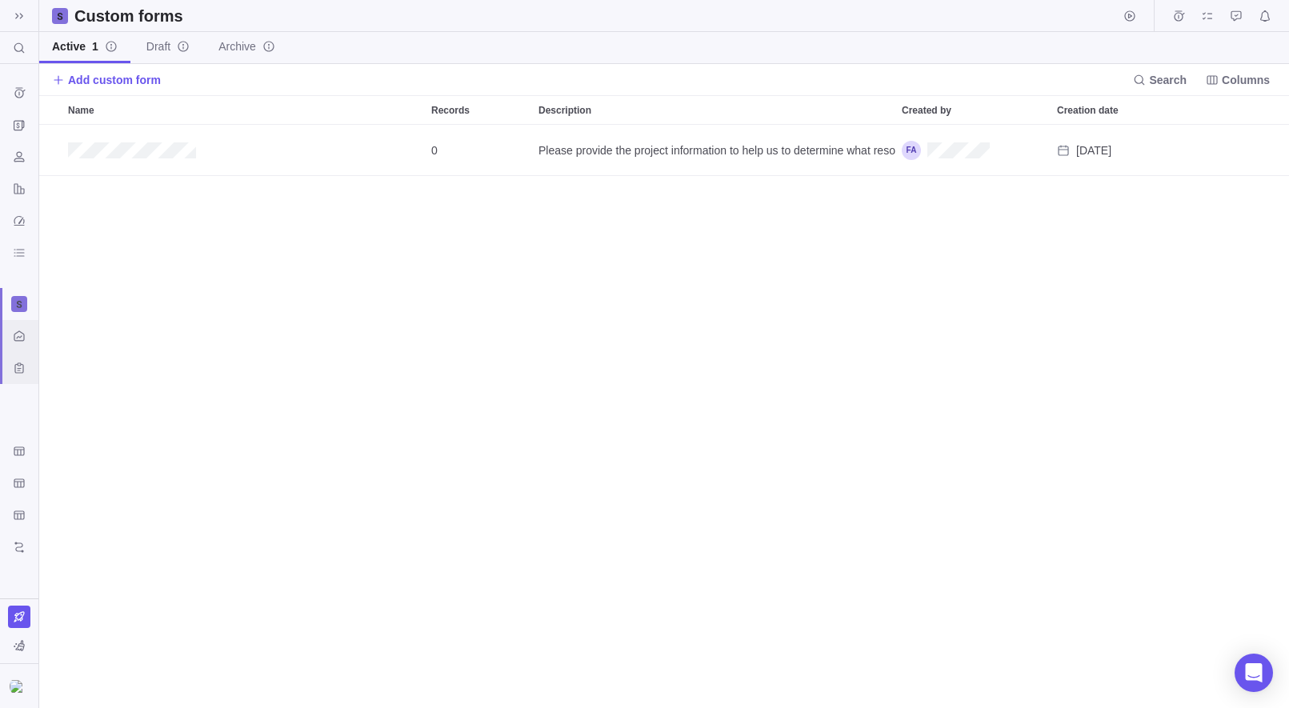
scroll to position [583, 1250]
click at [19, 341] on icon "Activity center" at bounding box center [19, 336] width 13 height 13
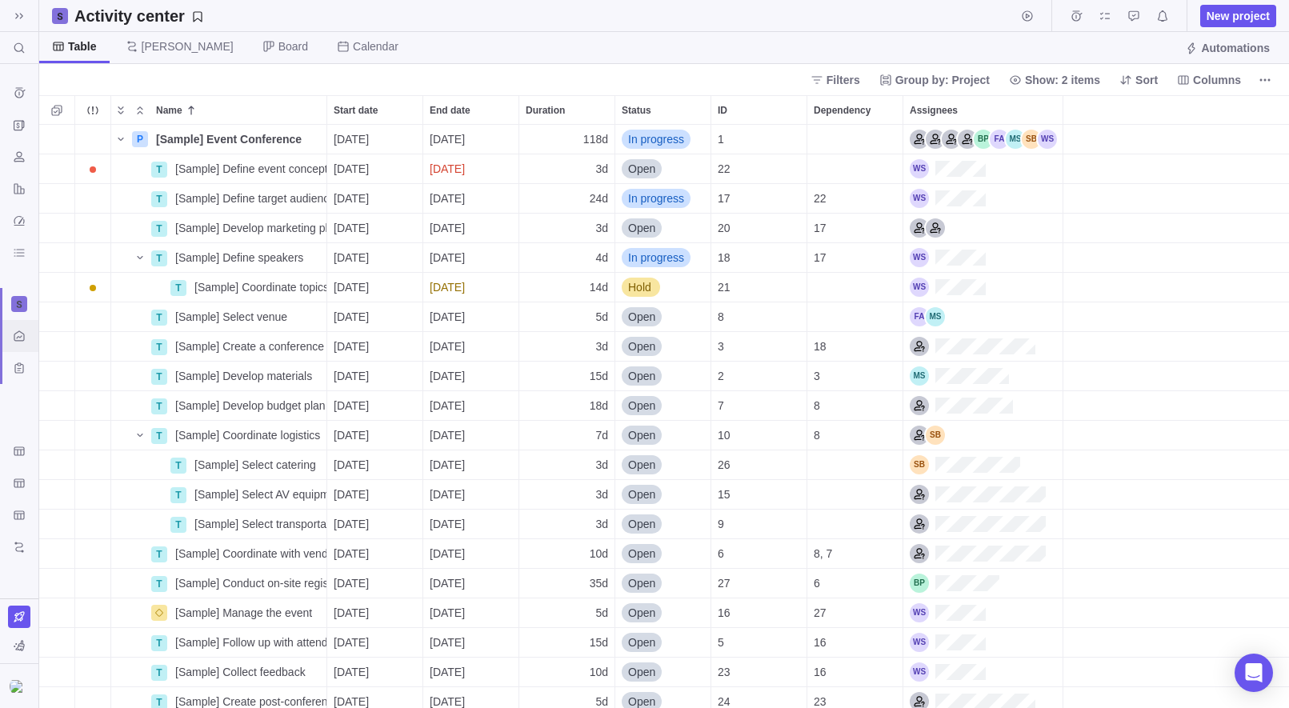
scroll to position [583, 1250]
click at [16, 367] on icon "Custom forms" at bounding box center [19, 368] width 13 height 13
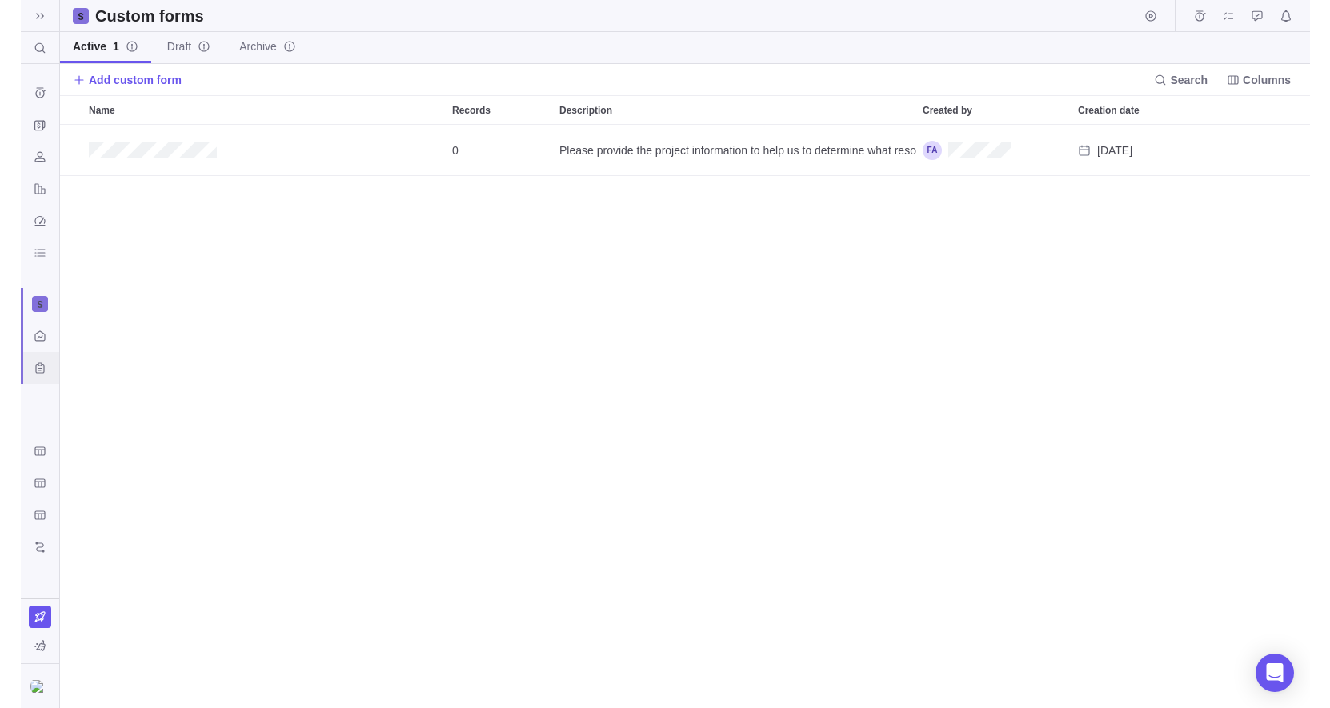
scroll to position [583, 1250]
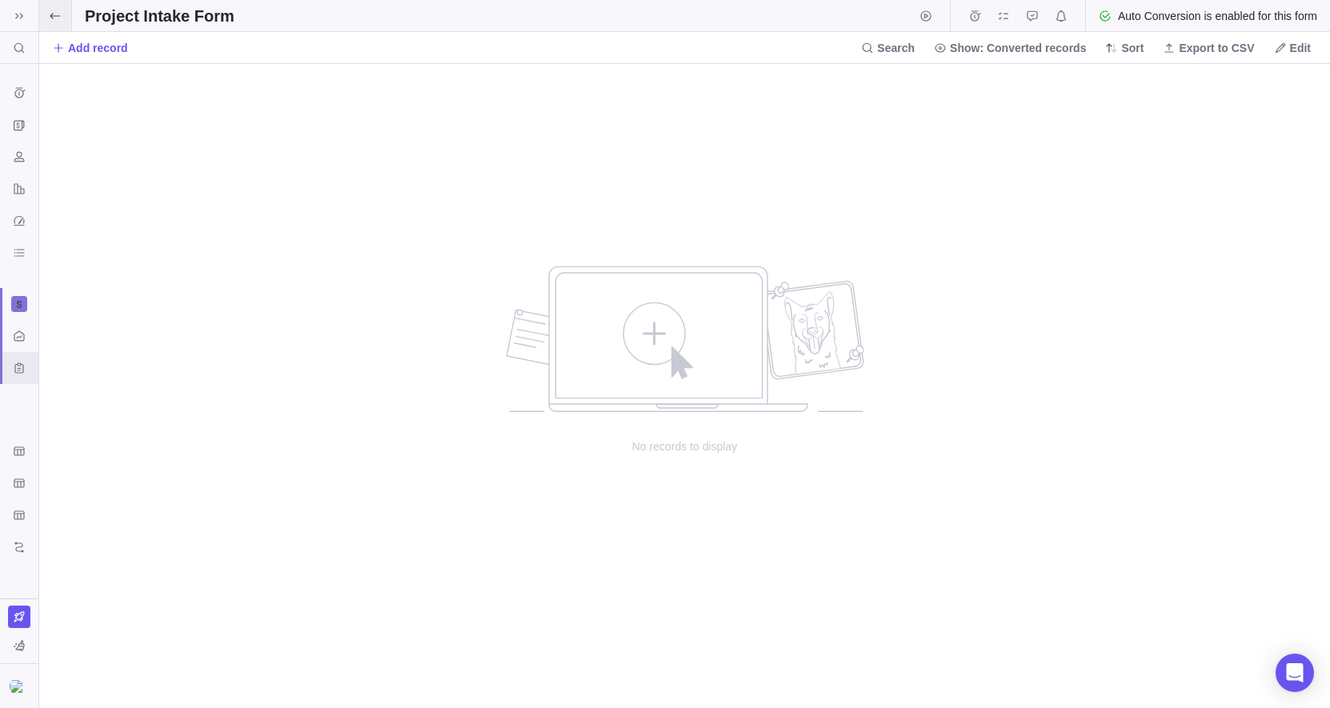
click at [53, 15] on icon at bounding box center [55, 16] width 10 height 6
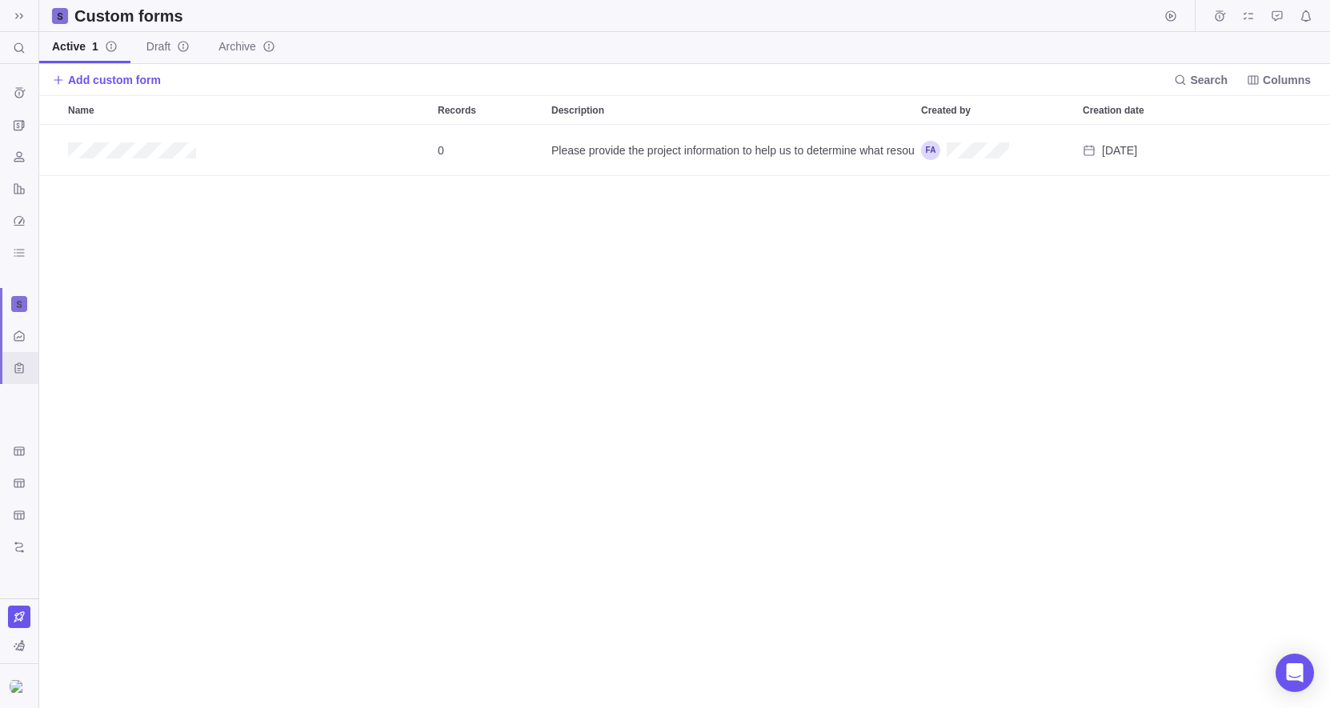
scroll to position [583, 1290]
click at [24, 256] on icon "BI dashboards" at bounding box center [19, 252] width 13 height 13
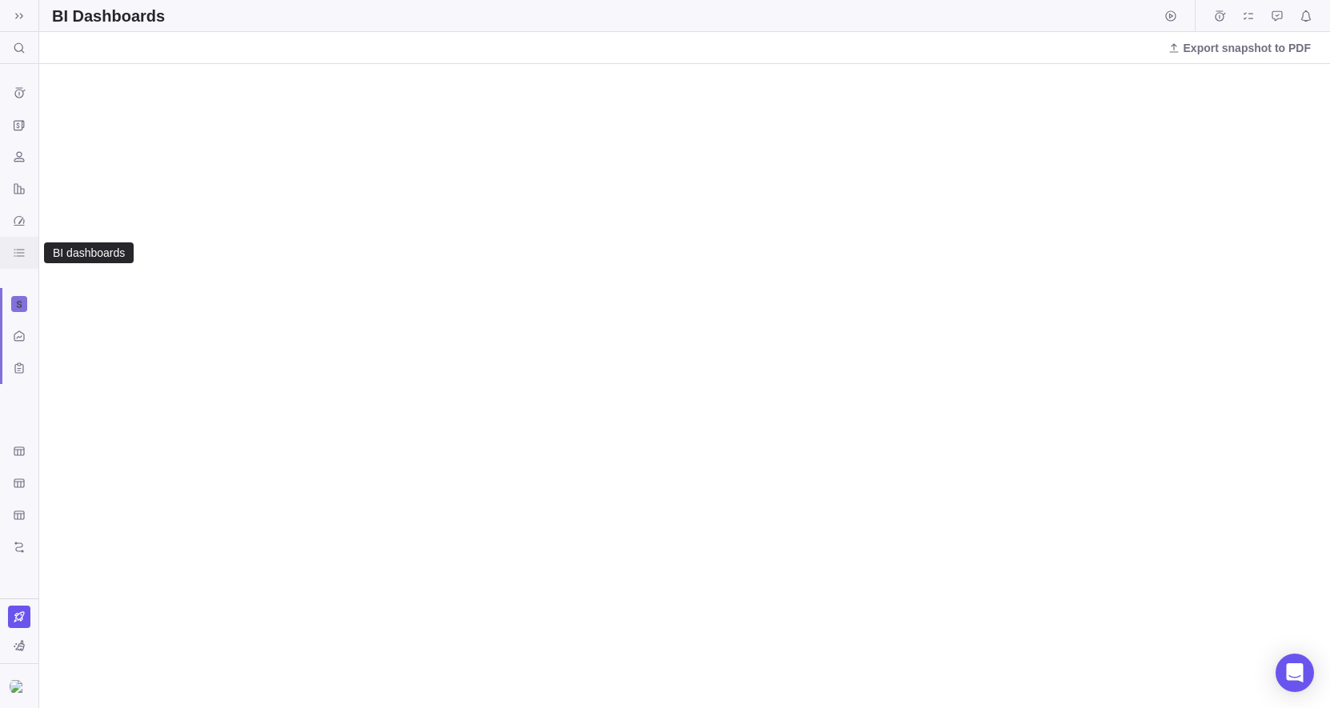
click at [18, 251] on icon "BI dashboards" at bounding box center [19, 252] width 13 height 13
click at [23, 218] on icon "Dashboard" at bounding box center [19, 220] width 13 height 13
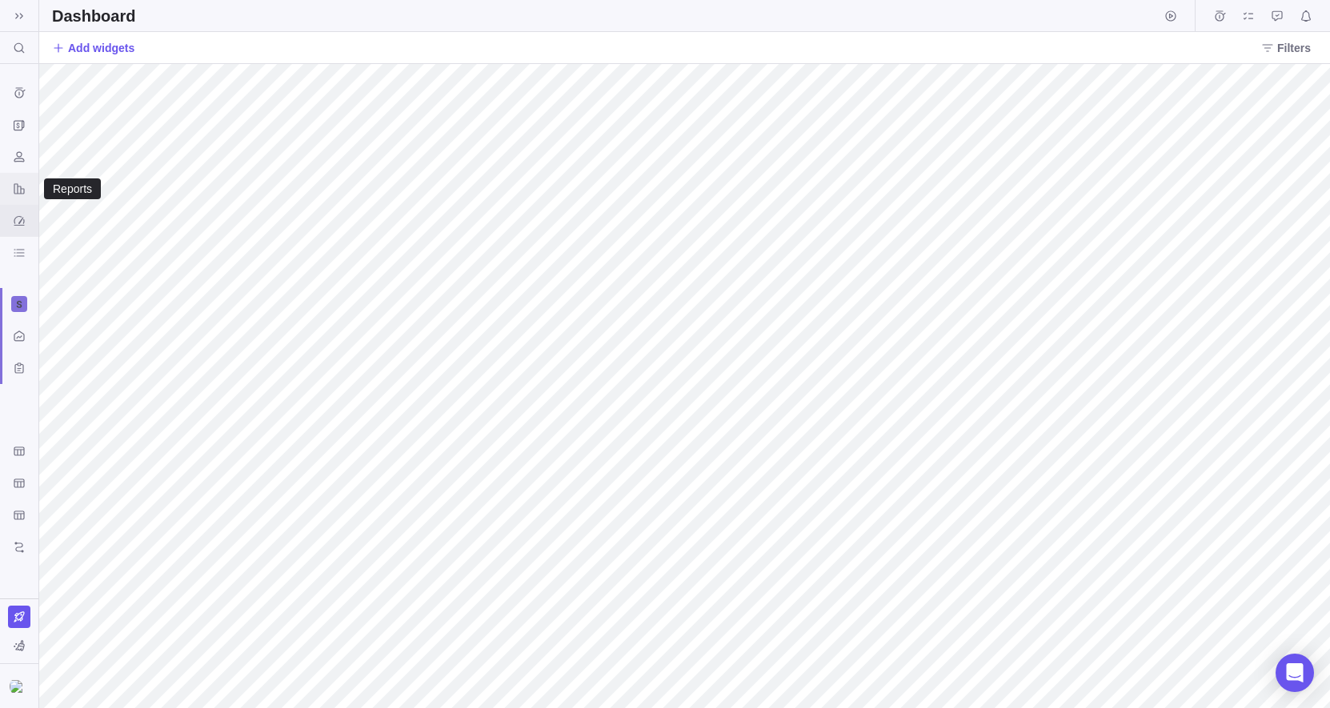
click at [21, 186] on icon "Reports" at bounding box center [19, 188] width 10 height 10
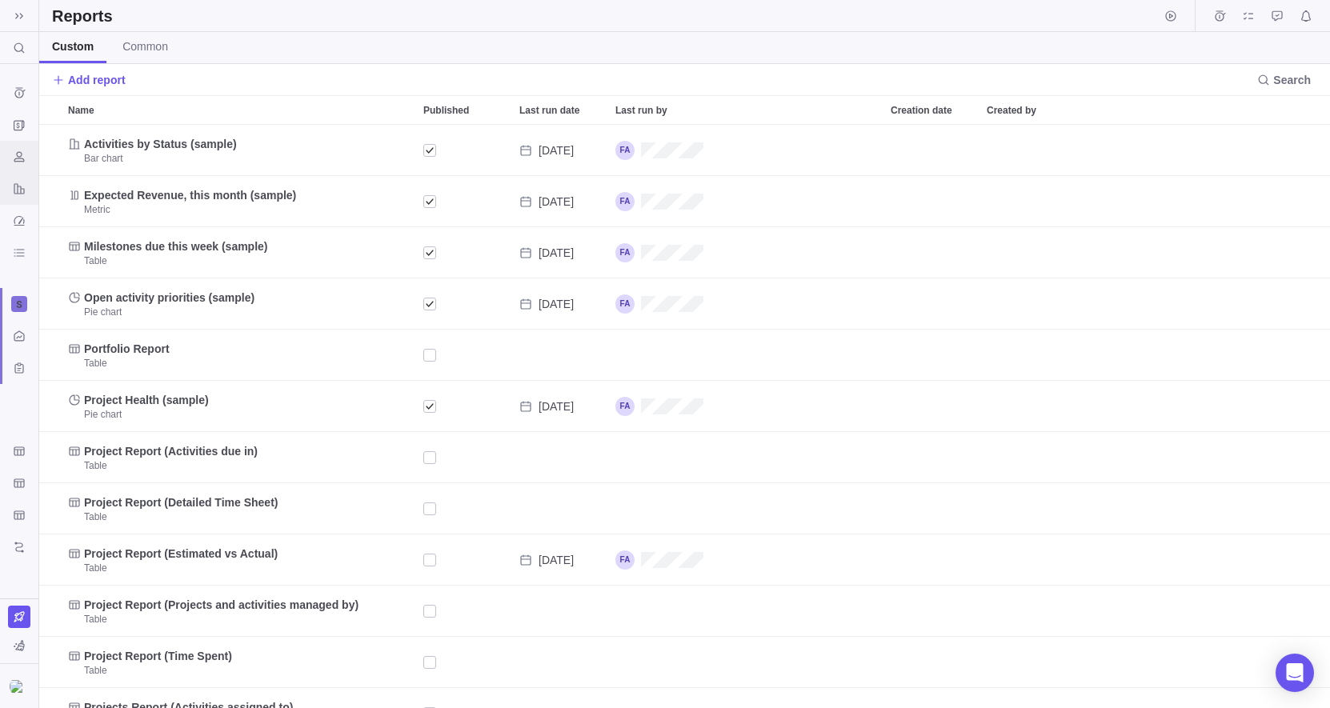
scroll to position [583, 1290]
click at [26, 264] on div "BI dashboards" at bounding box center [19, 253] width 26 height 26
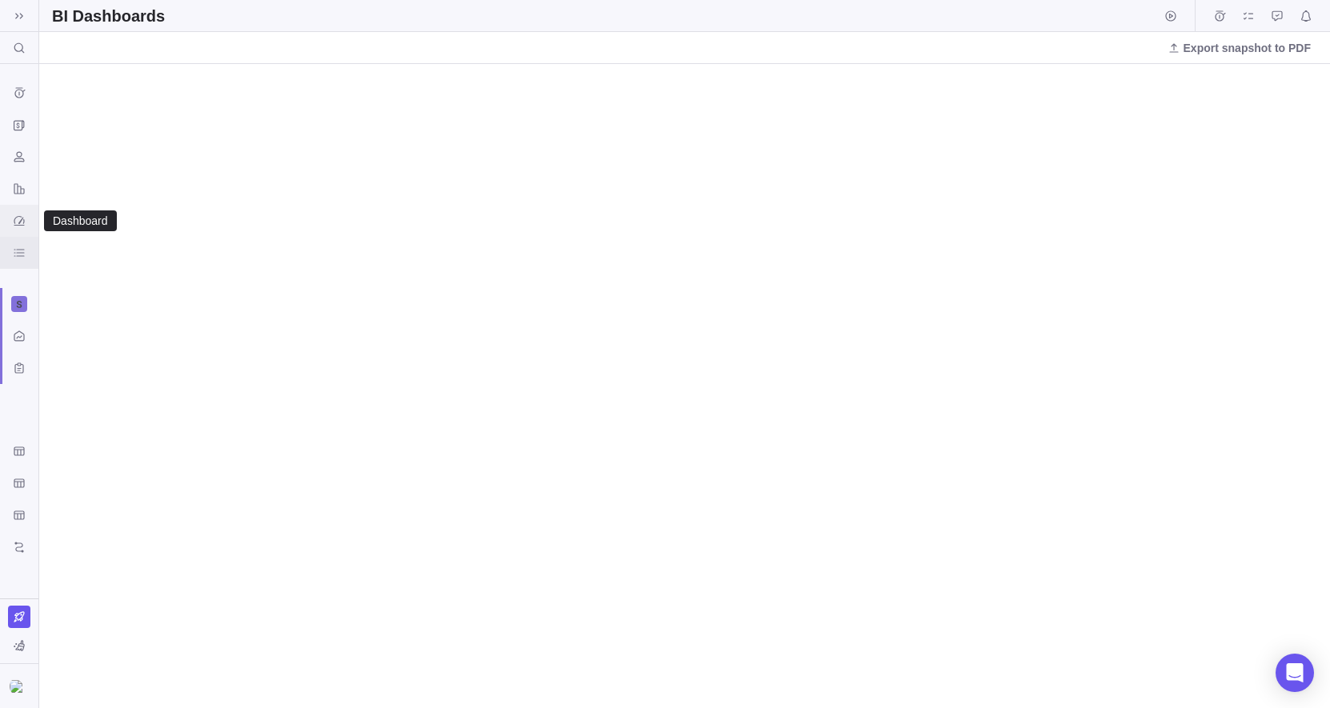
click at [27, 213] on div "Dashboard" at bounding box center [19, 221] width 26 height 26
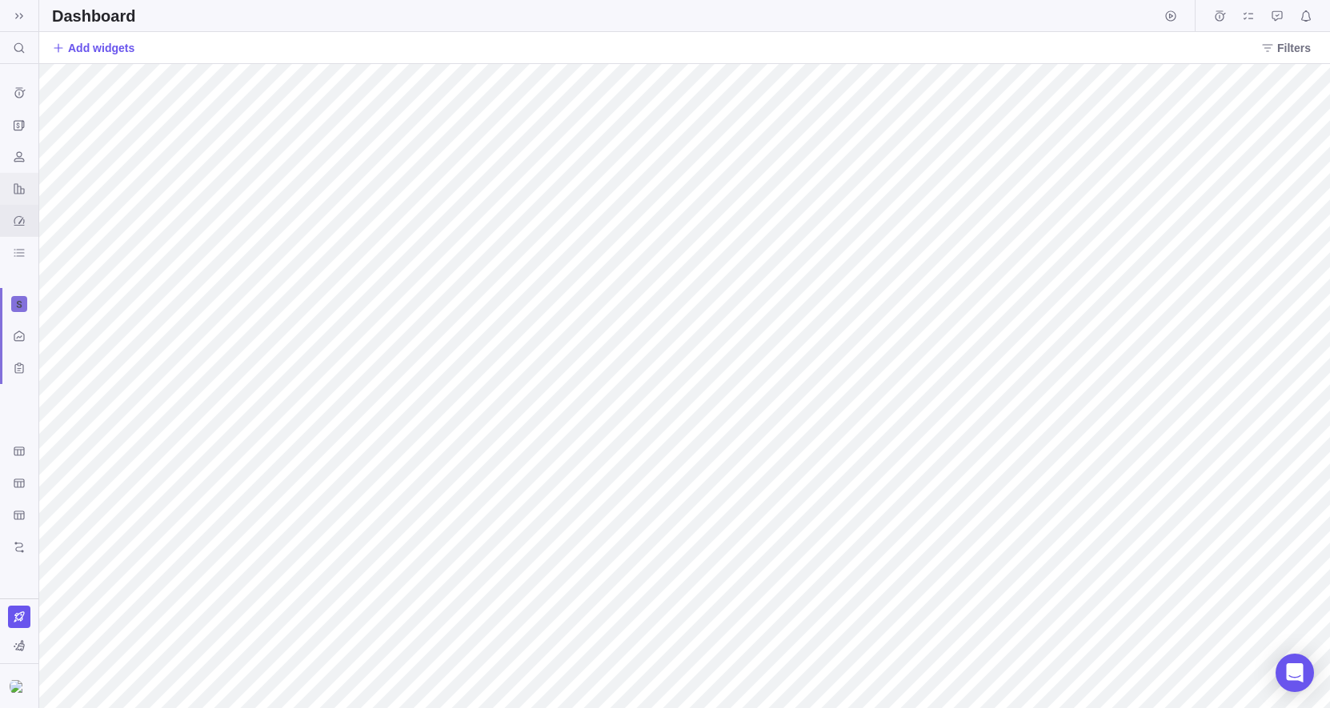
click at [25, 176] on div "Reports" at bounding box center [19, 189] width 26 height 26
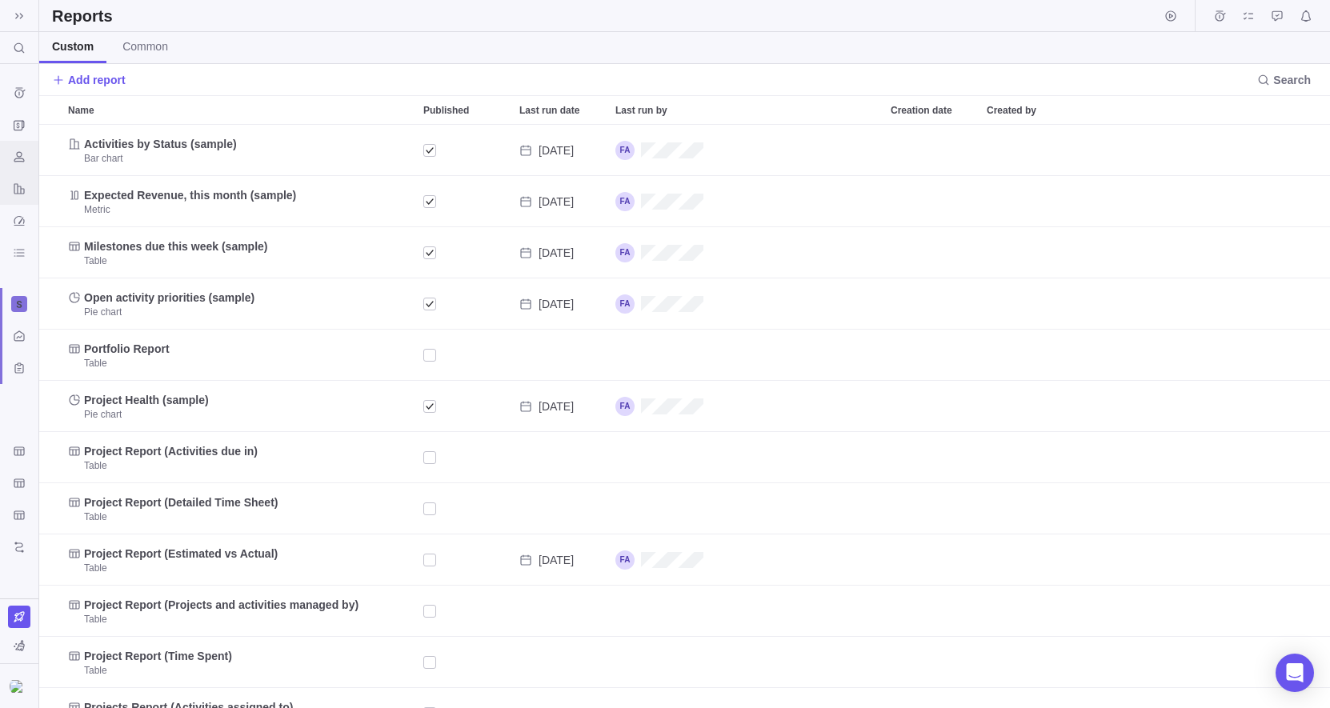
scroll to position [583, 1290]
click at [24, 153] on icon "Resources" at bounding box center [19, 156] width 13 height 13
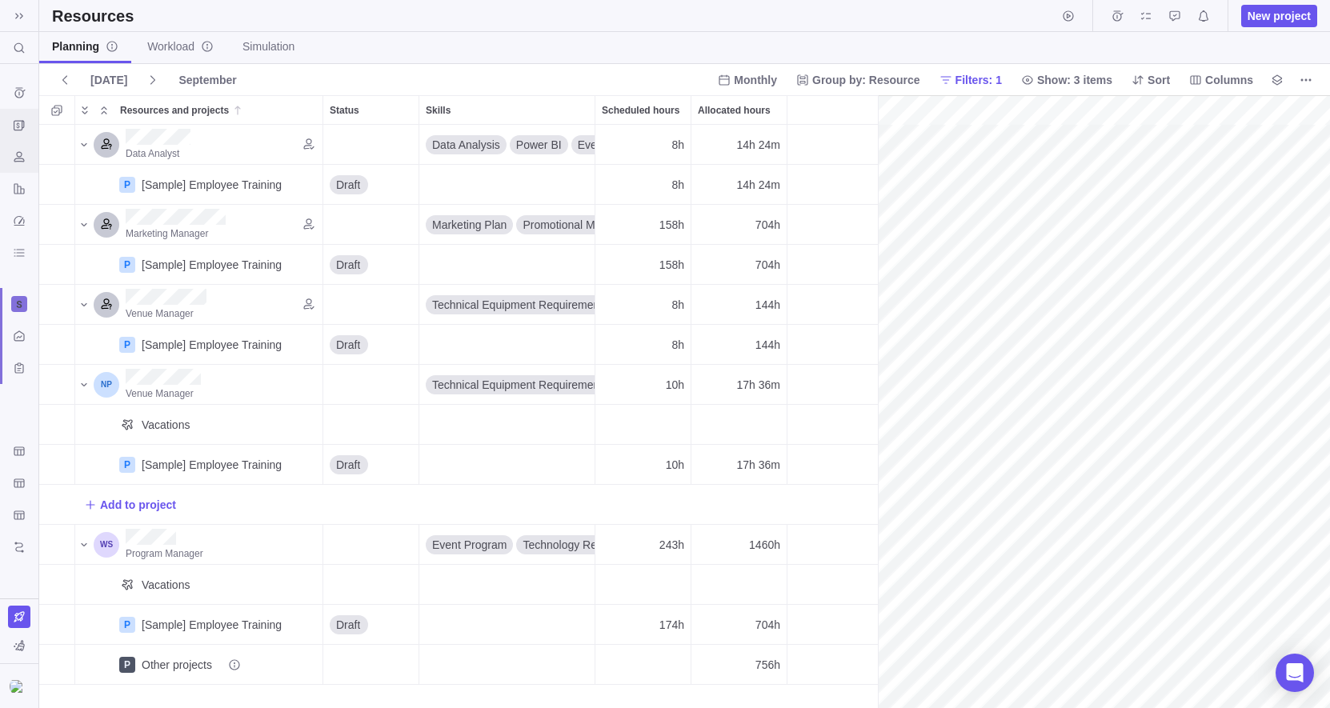
scroll to position [0, 271]
click at [21, 118] on icon "Invoices" at bounding box center [19, 124] width 13 height 13
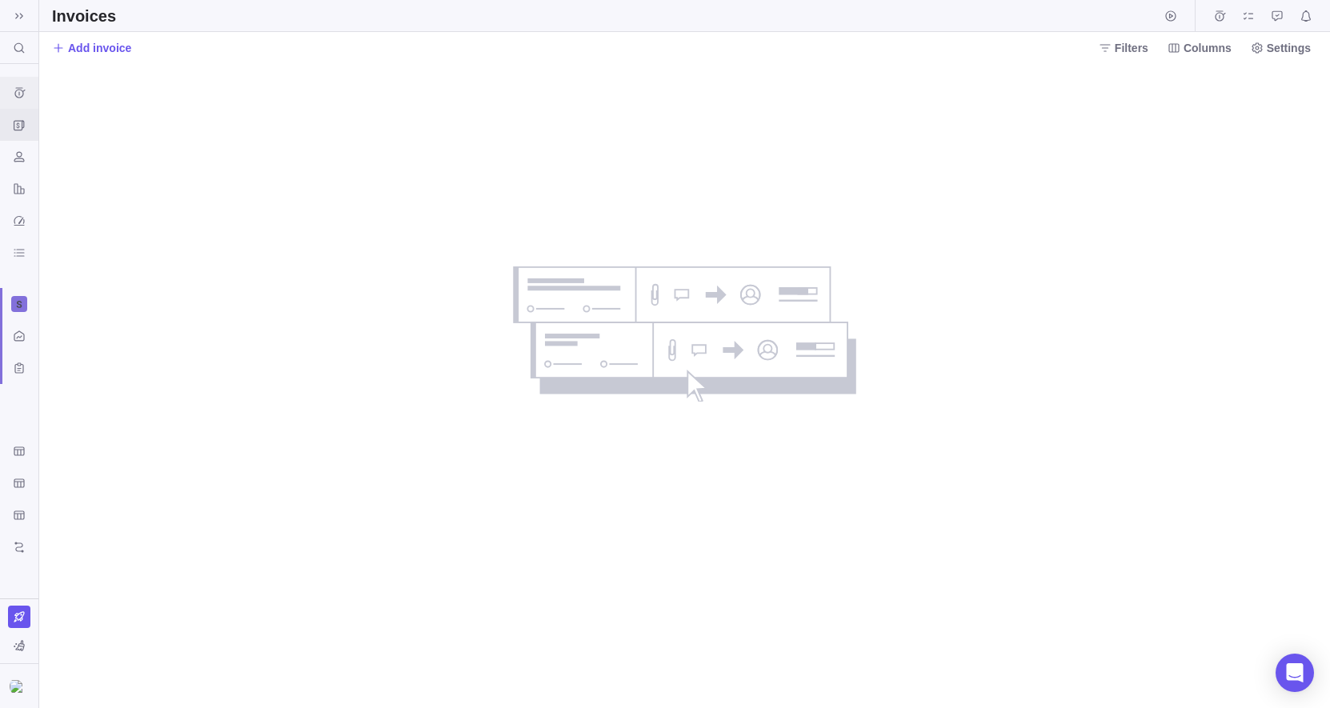
click at [17, 85] on div "Time logs history" at bounding box center [19, 93] width 26 height 26
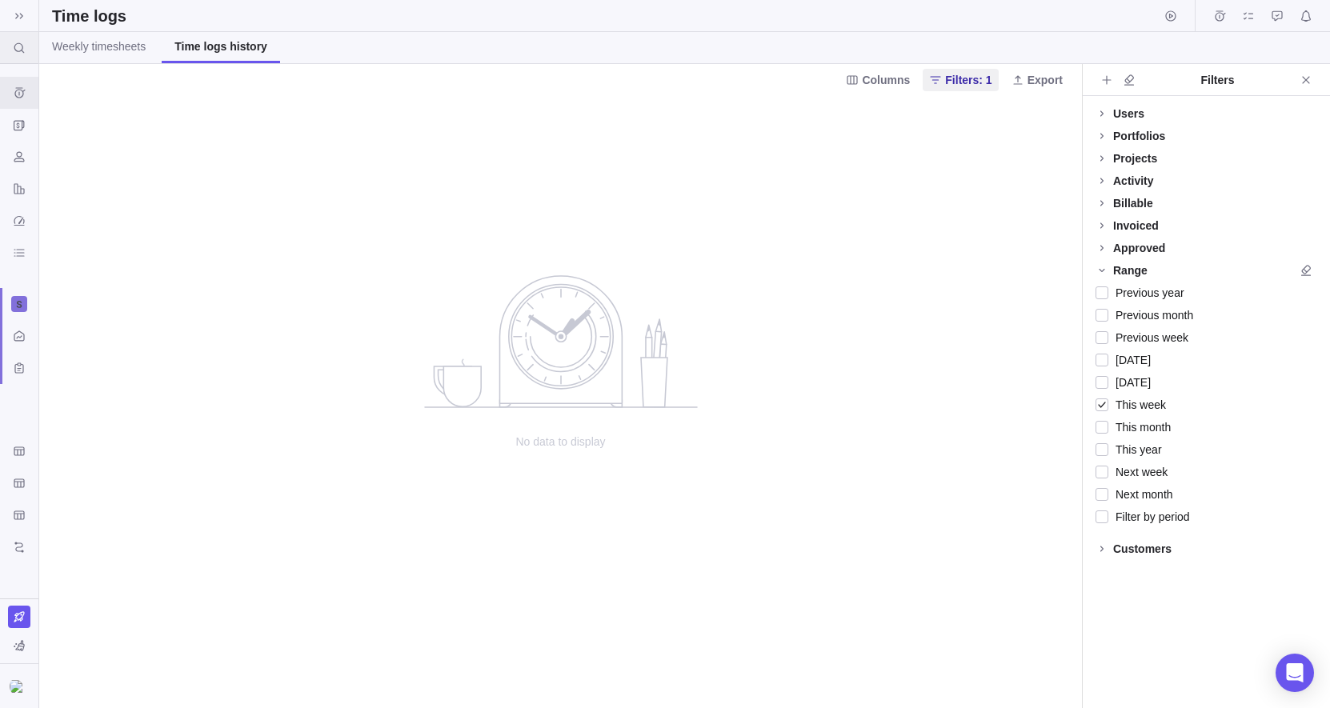
click at [19, 50] on icon at bounding box center [19, 47] width 10 height 10
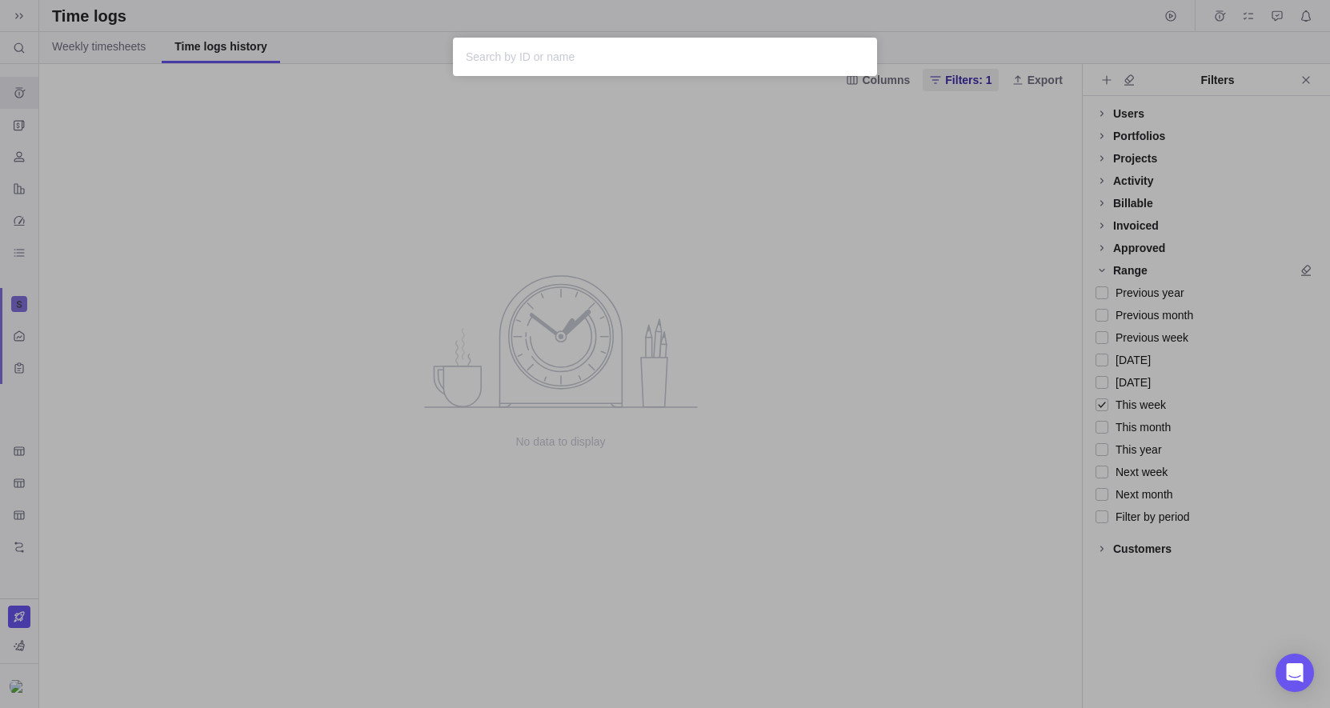
click at [19, 50] on div "Sorry, nothing was found" at bounding box center [665, 354] width 1330 height 708
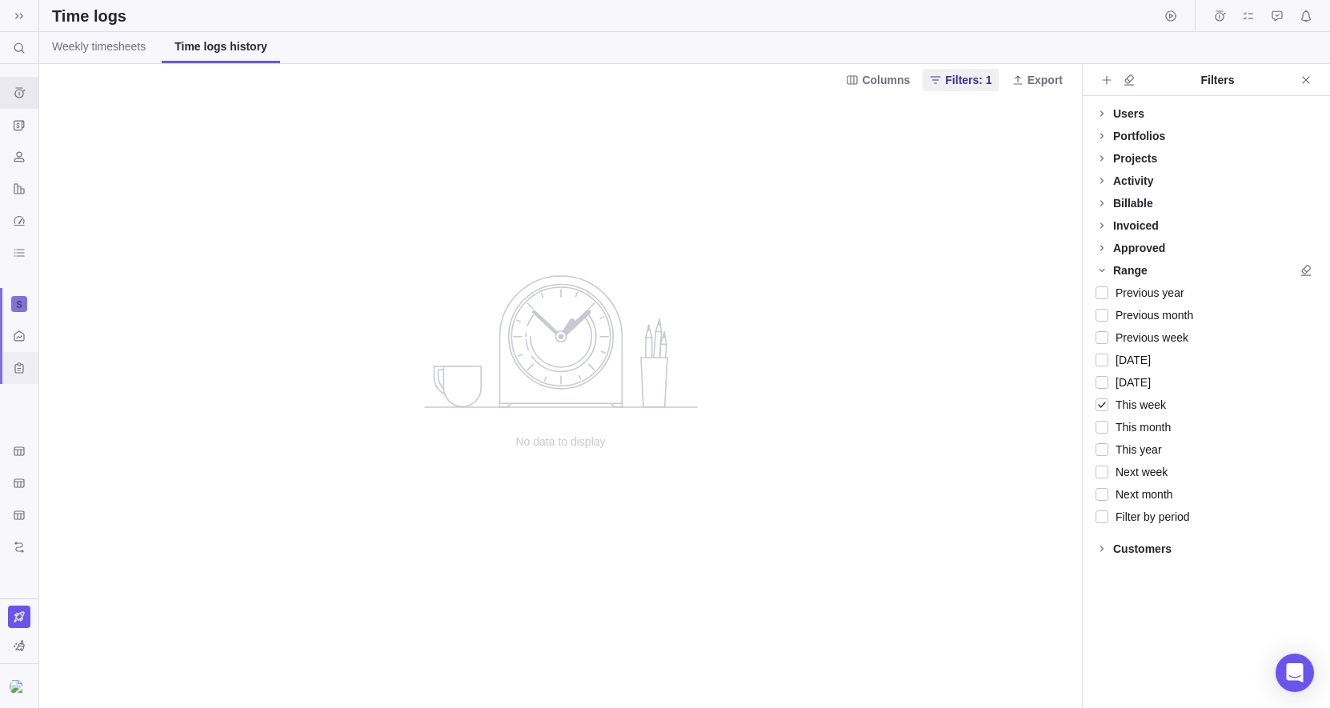
click at [15, 382] on div "Custom forms" at bounding box center [19, 368] width 38 height 32
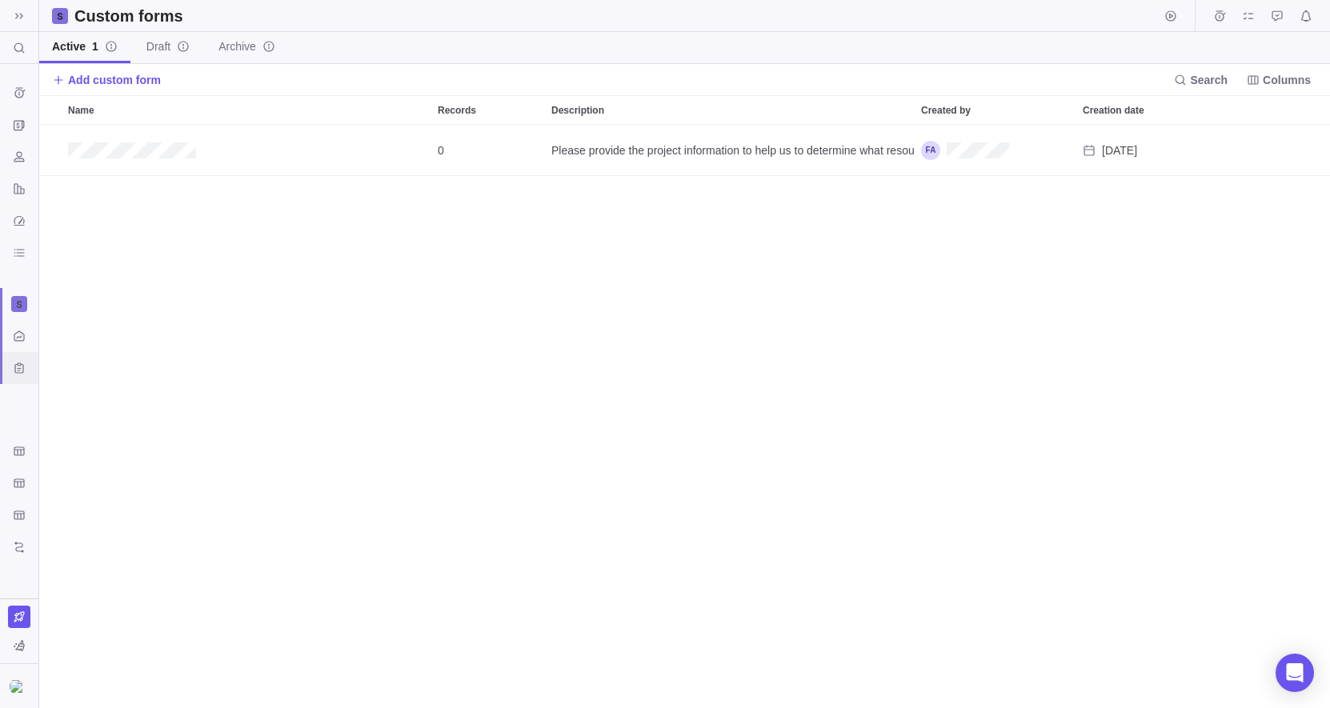
scroll to position [583, 1290]
click at [27, 437] on div "Get Started" at bounding box center [19, 451] width 38 height 32
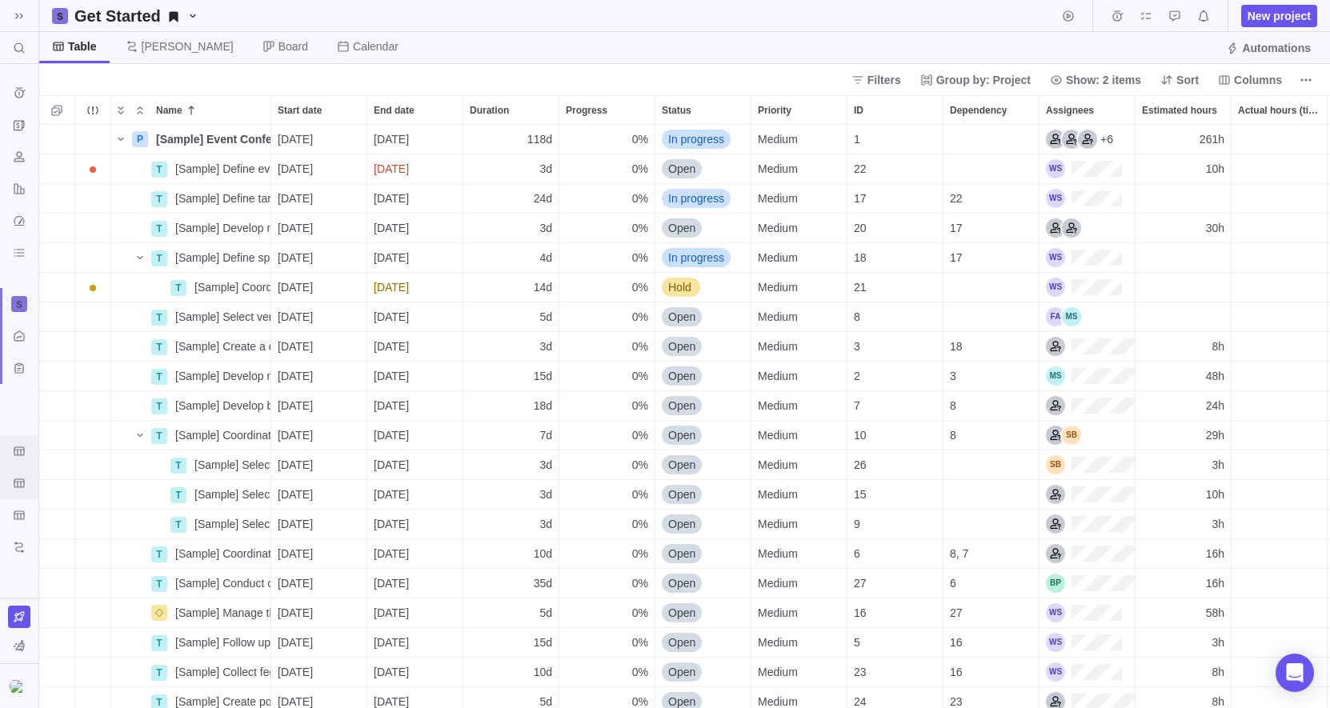
scroll to position [583, 1290]
click at [112, 20] on h2 "Get Started" at bounding box center [117, 16] width 86 height 22
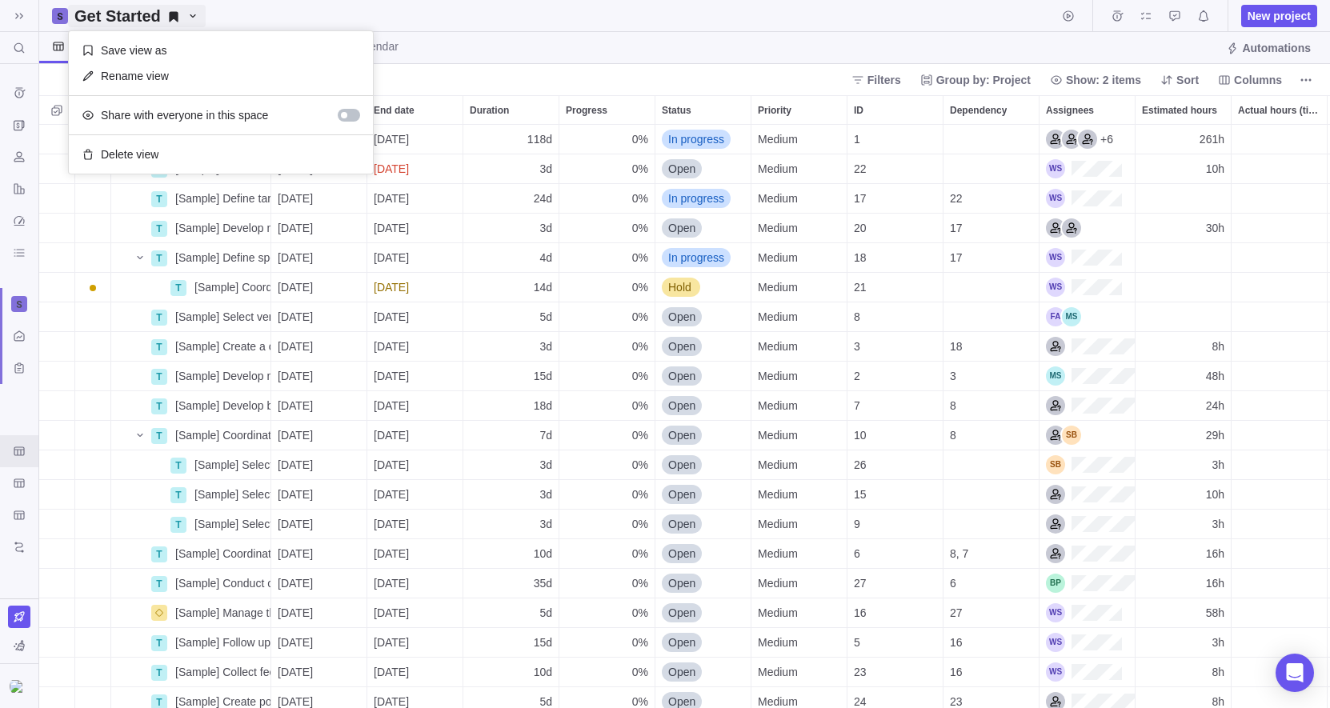
click at [112, 18] on h2 "Get Started" at bounding box center [117, 16] width 86 height 22
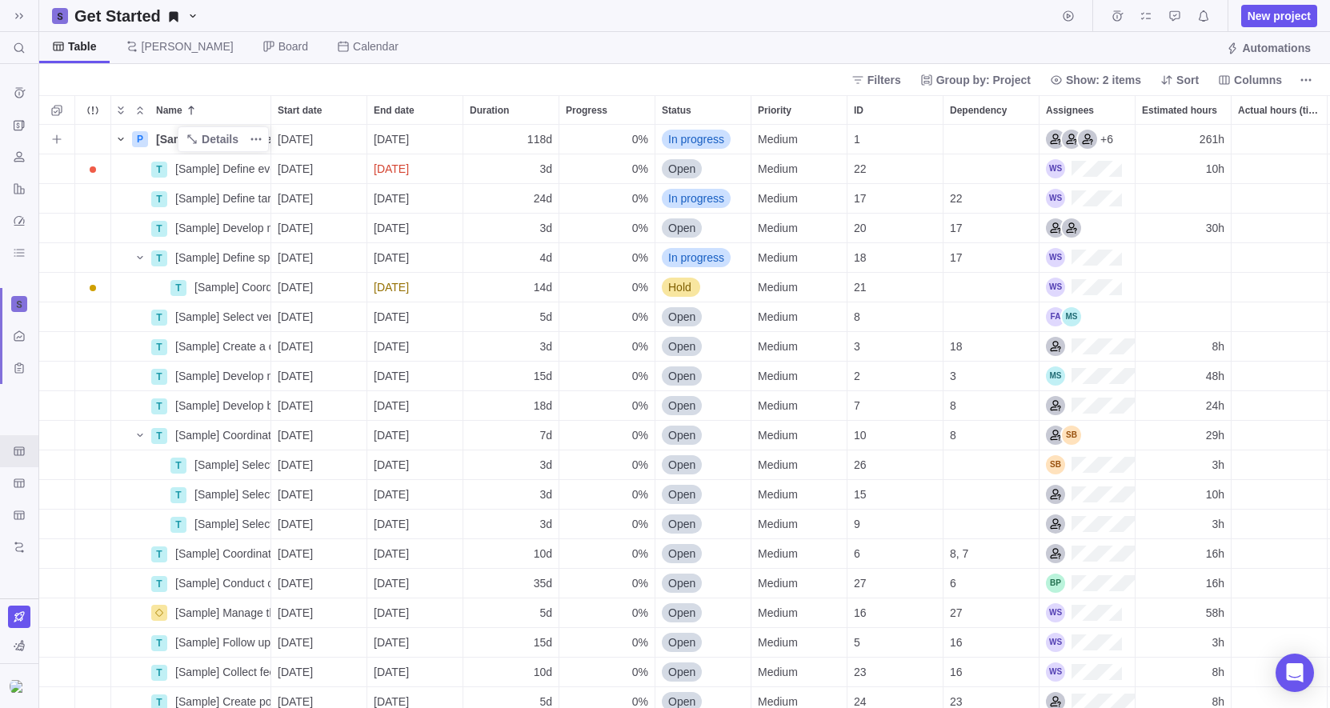
click at [123, 134] on icon "Name" at bounding box center [120, 139] width 13 height 13
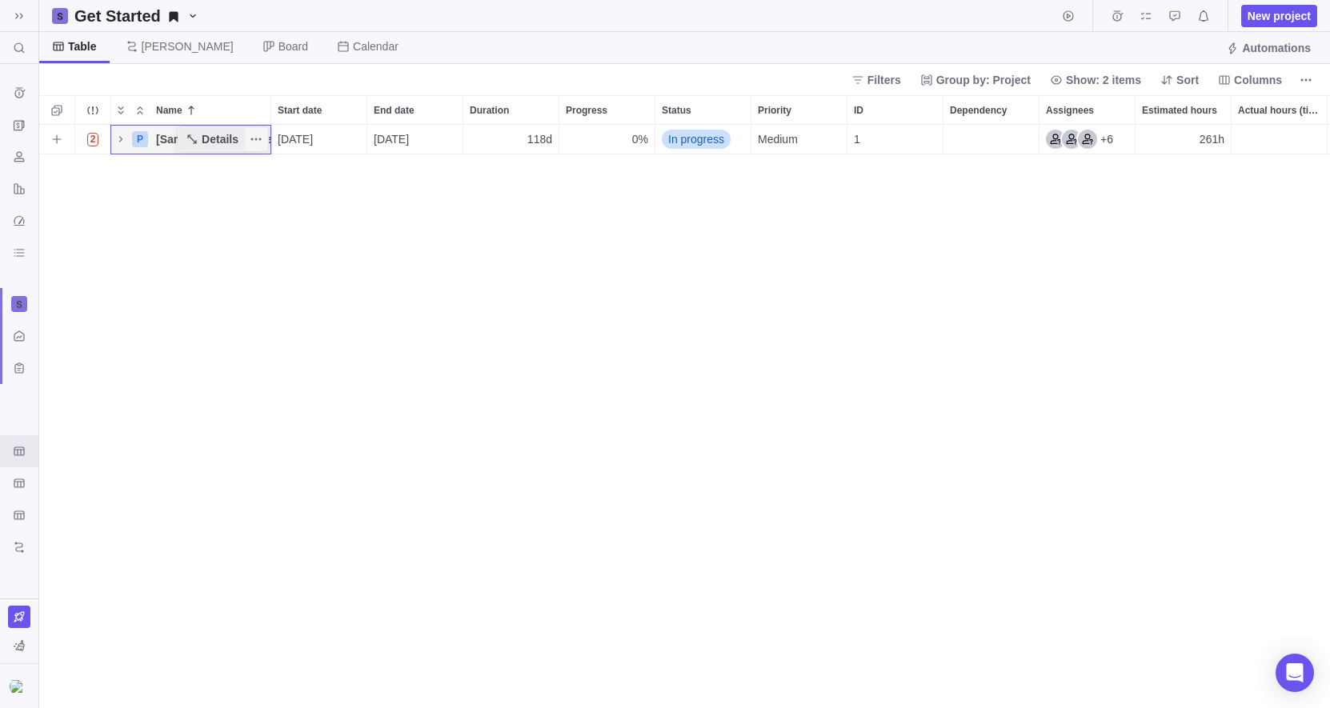
click at [186, 139] on icon "Name" at bounding box center [192, 139] width 13 height 13
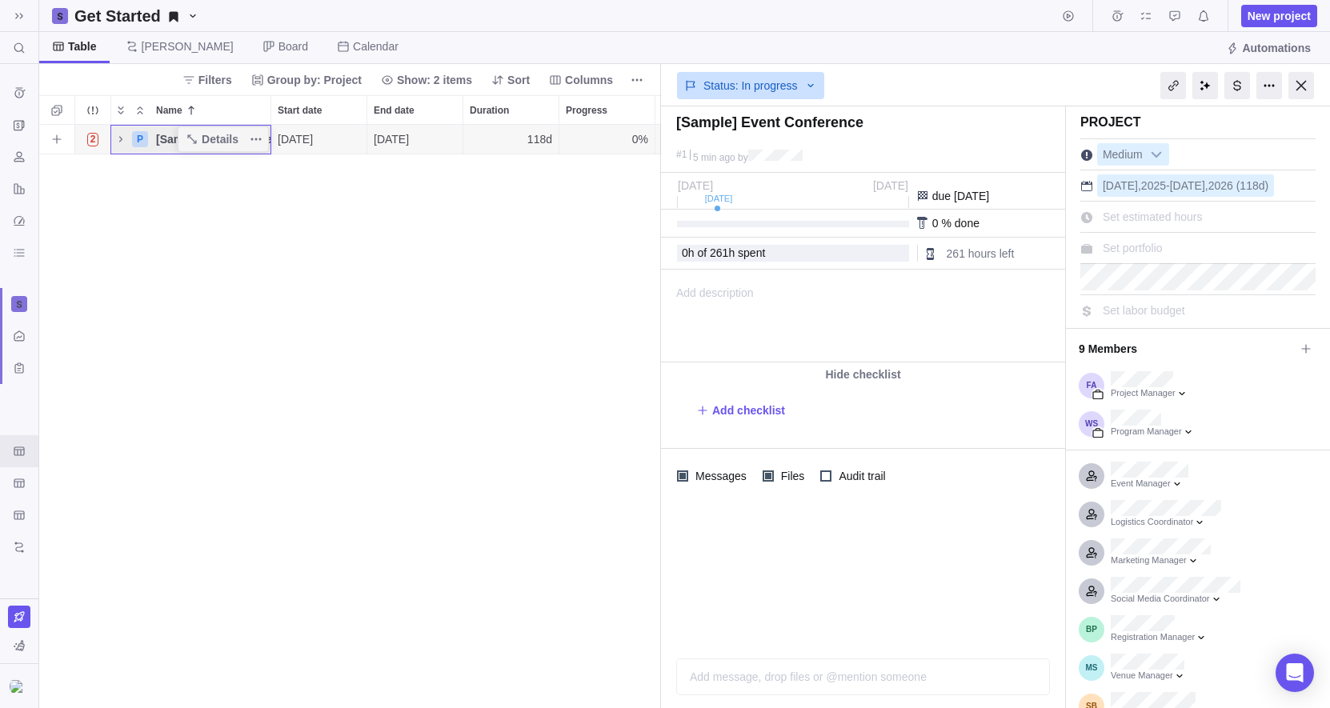
click at [152, 143] on div "[Sample] Event Conference" at bounding box center [210, 139] width 121 height 29
click at [801, 81] on body "Search (⌘+K) Time logs history Invoices Resources Reports Dashboard BI dashboar…" at bounding box center [665, 354] width 1330 height 708
click at [802, 83] on div "Status: In progress" at bounding box center [750, 85] width 147 height 27
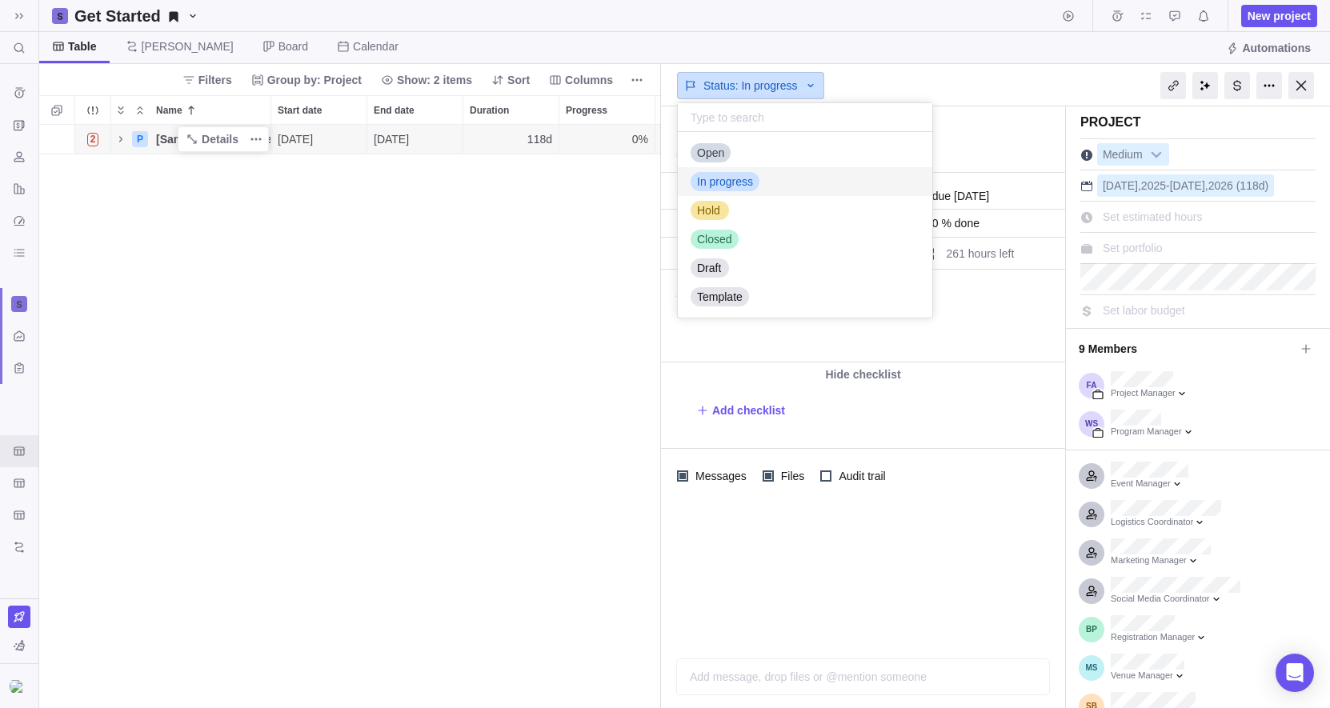
scroll to position [186, 254]
click at [802, 83] on div "Status: In progress" at bounding box center [750, 85] width 147 height 27
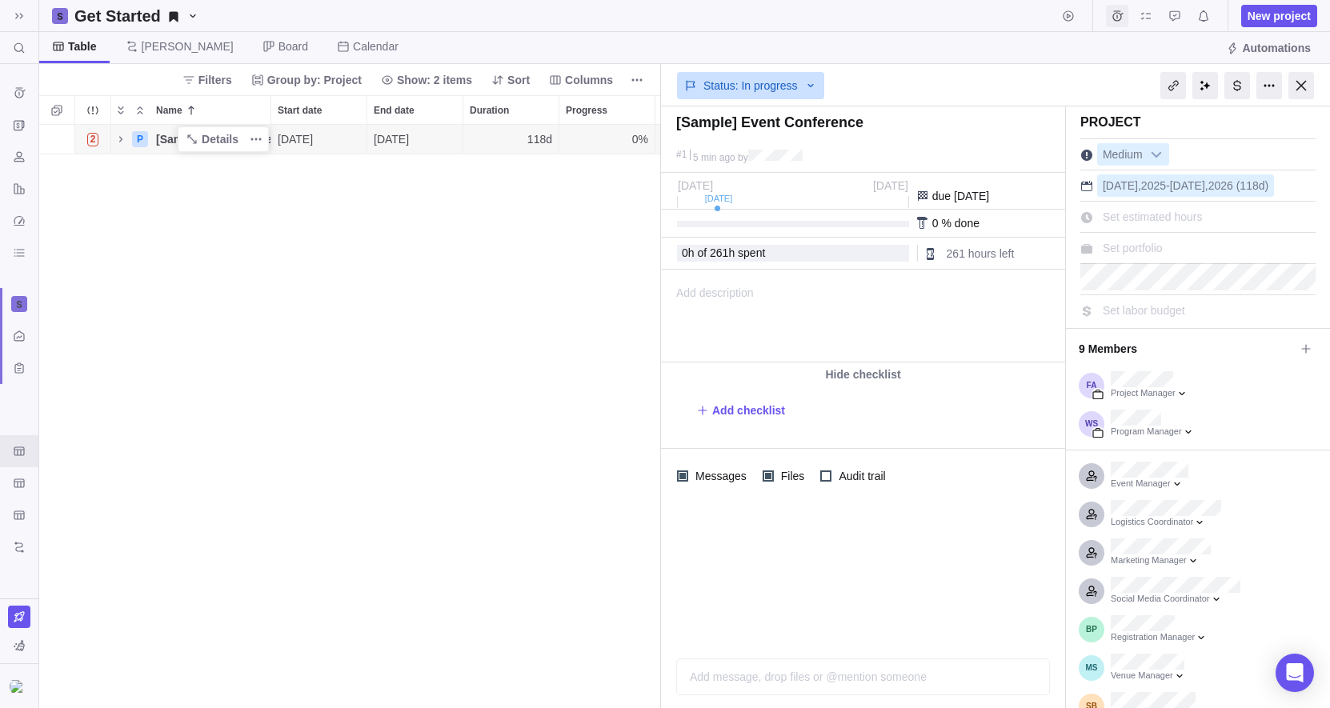
click at [1008, 20] on span "Time logs" at bounding box center [1117, 16] width 22 height 22
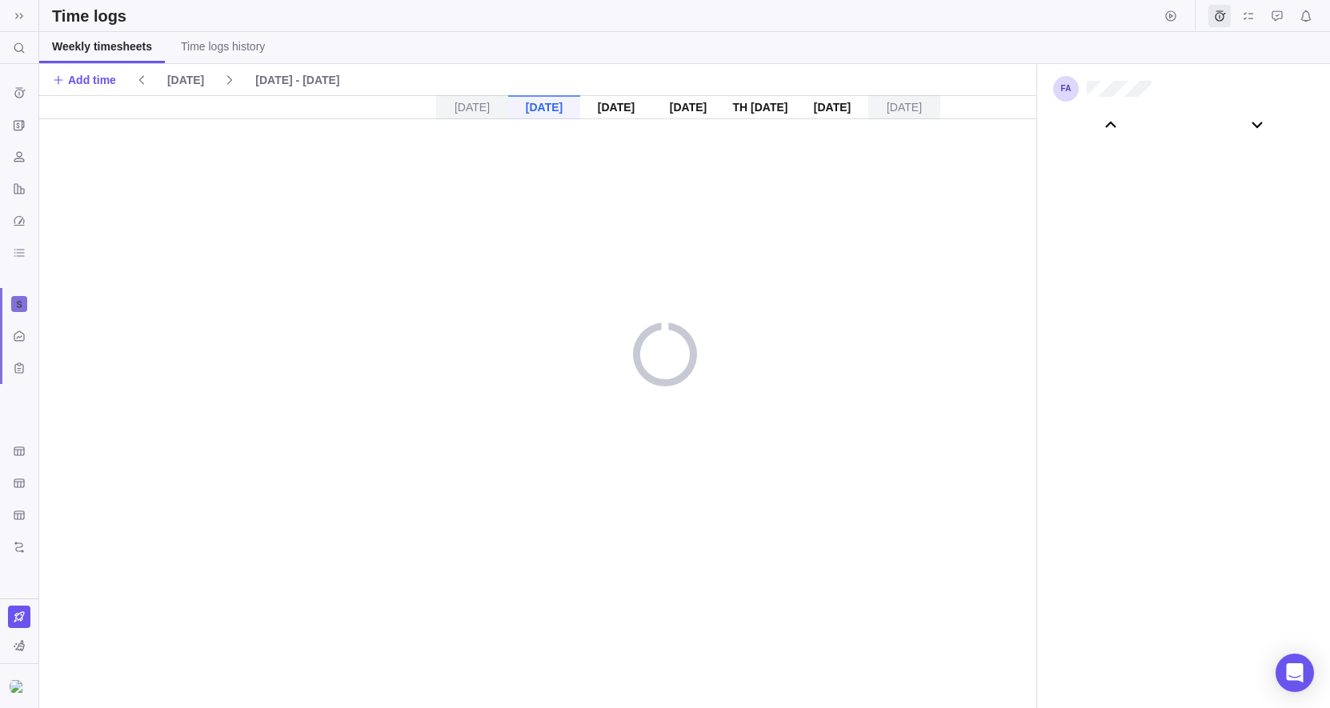
scroll to position [89182, 0]
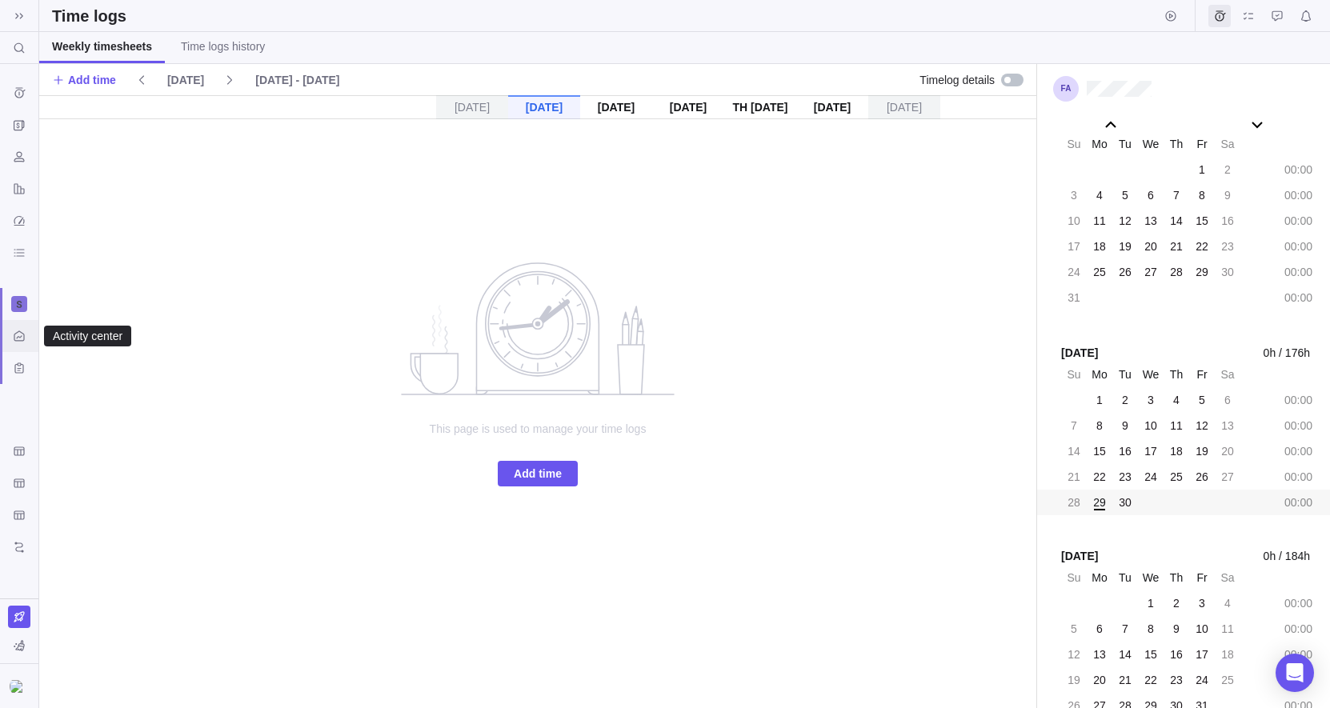
click at [22, 339] on icon "Activity center" at bounding box center [19, 336] width 13 height 13
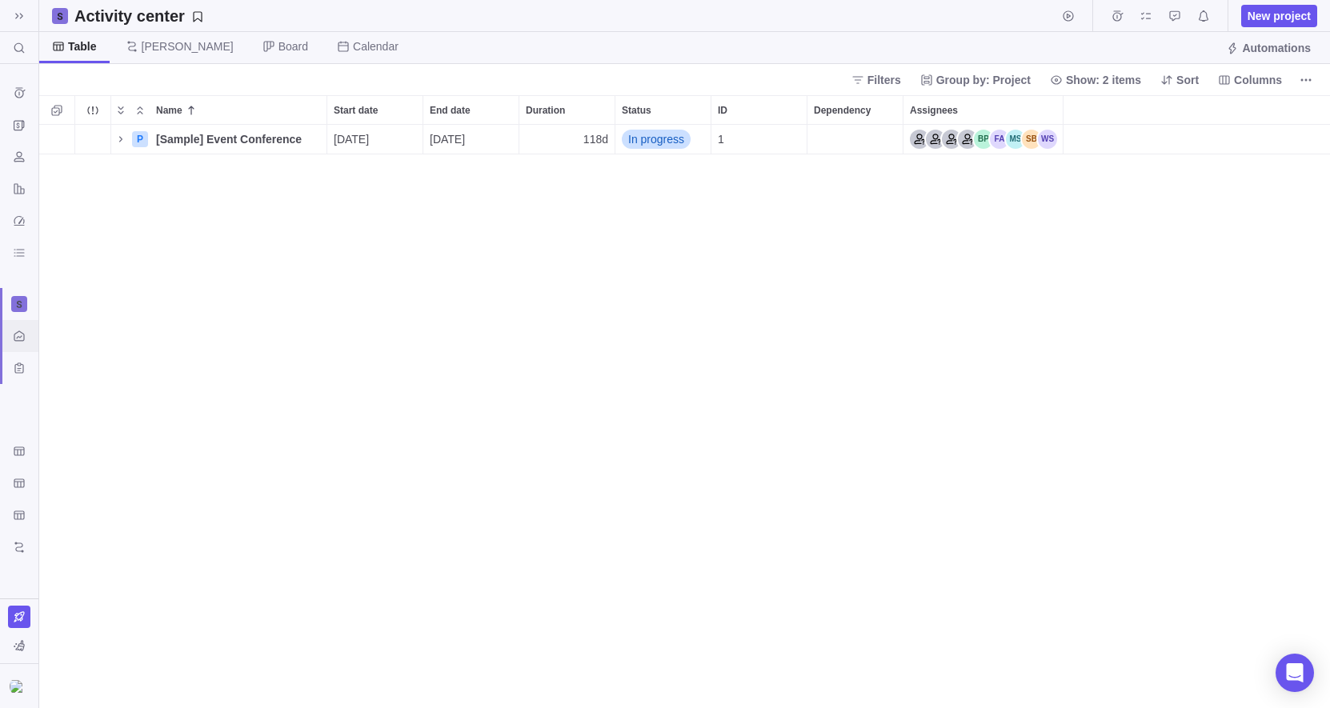
scroll to position [583, 1290]
click at [26, 341] on div "Activity center" at bounding box center [19, 336] width 26 height 26
click at [16, 374] on icon "Custom forms" at bounding box center [19, 368] width 13 height 13
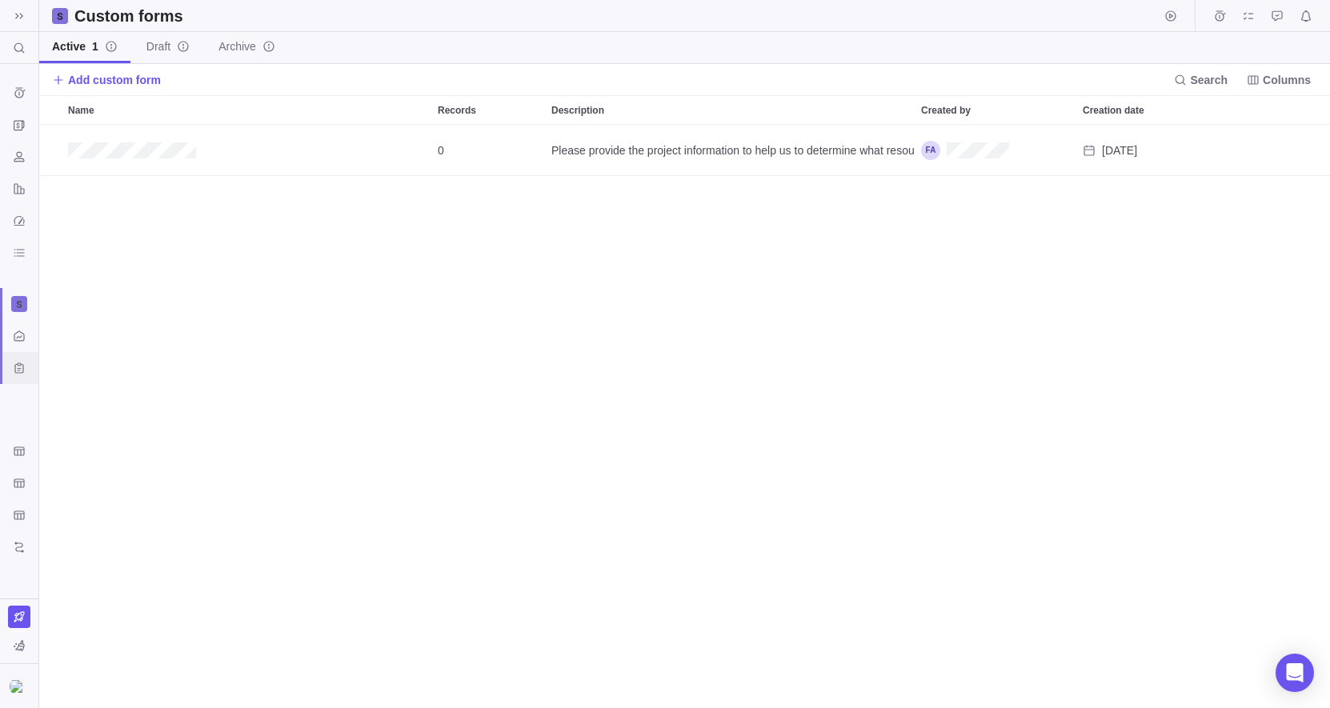
scroll to position [583, 1290]
